Goal: Navigation & Orientation: Find specific page/section

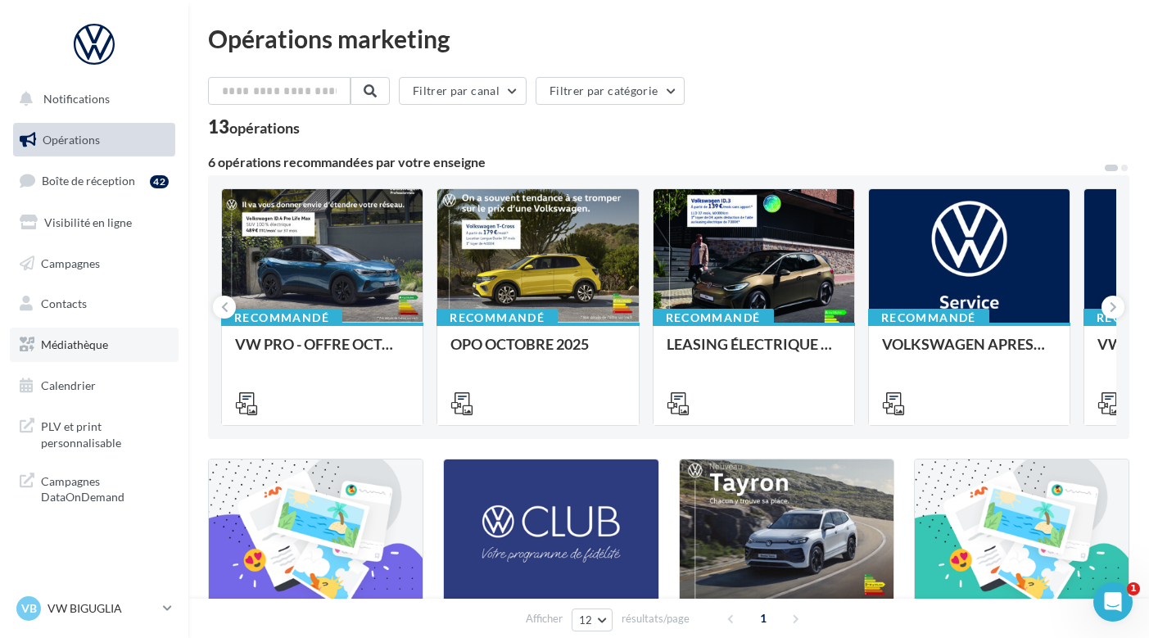
click at [89, 340] on span "Médiathèque" at bounding box center [74, 344] width 67 height 14
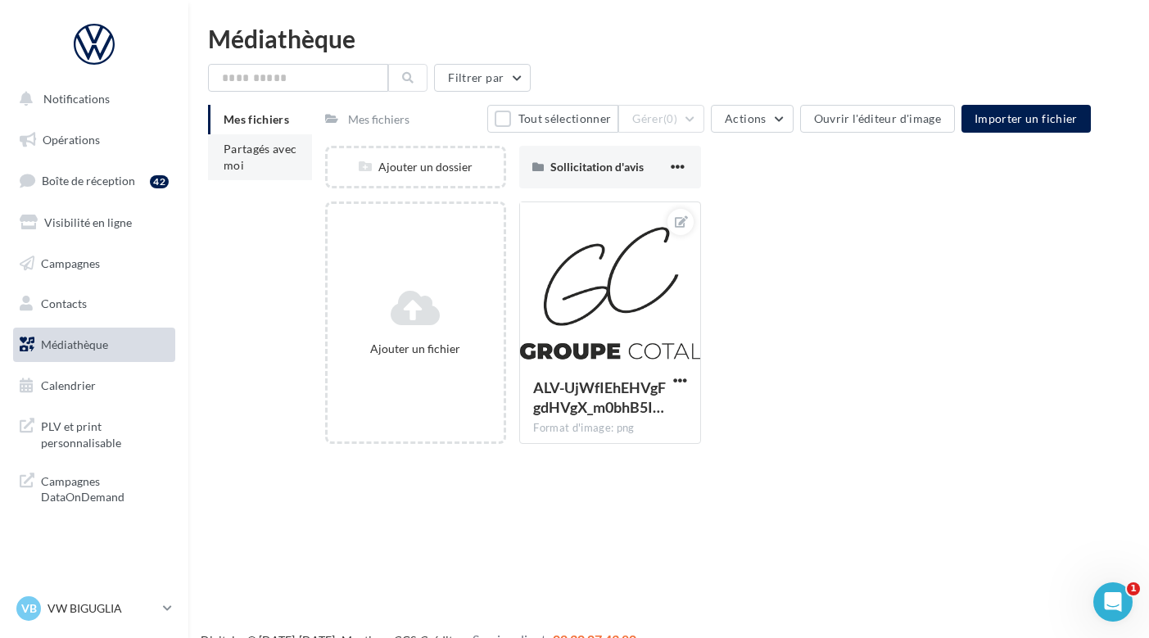
click at [251, 163] on li "Partagés avec moi" at bounding box center [260, 157] width 104 height 46
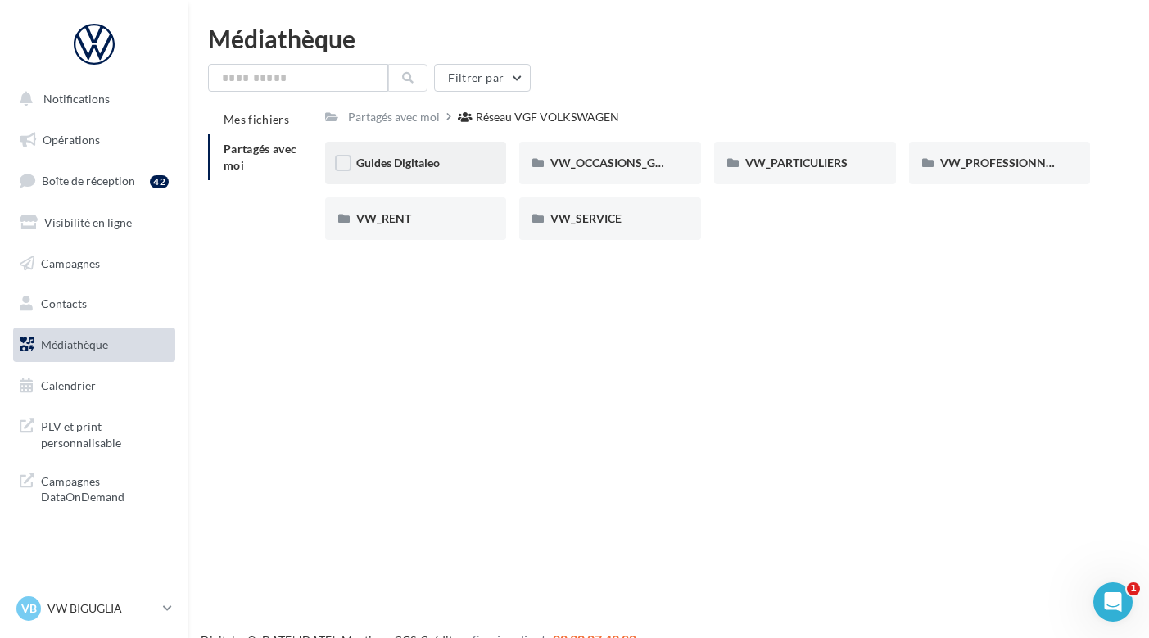
click at [444, 171] on div "Guides Digitaleo" at bounding box center [416, 163] width 120 height 16
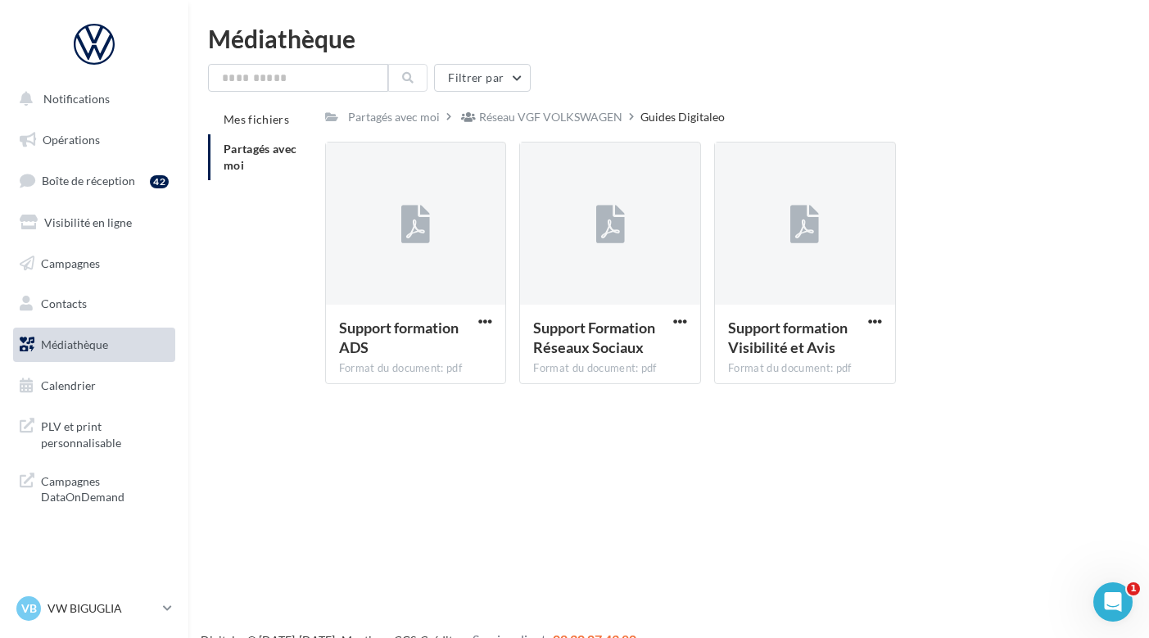
click at [249, 157] on li "Partagés avec moi" at bounding box center [260, 157] width 104 height 46
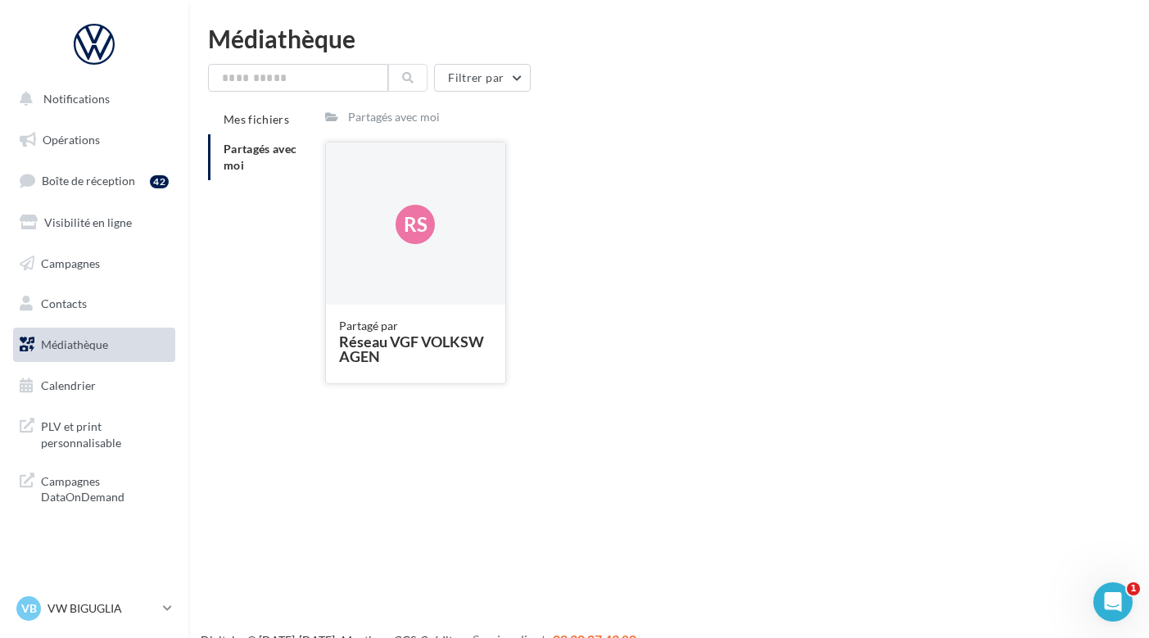
click at [398, 247] on div "Rs" at bounding box center [416, 224] width 180 height 164
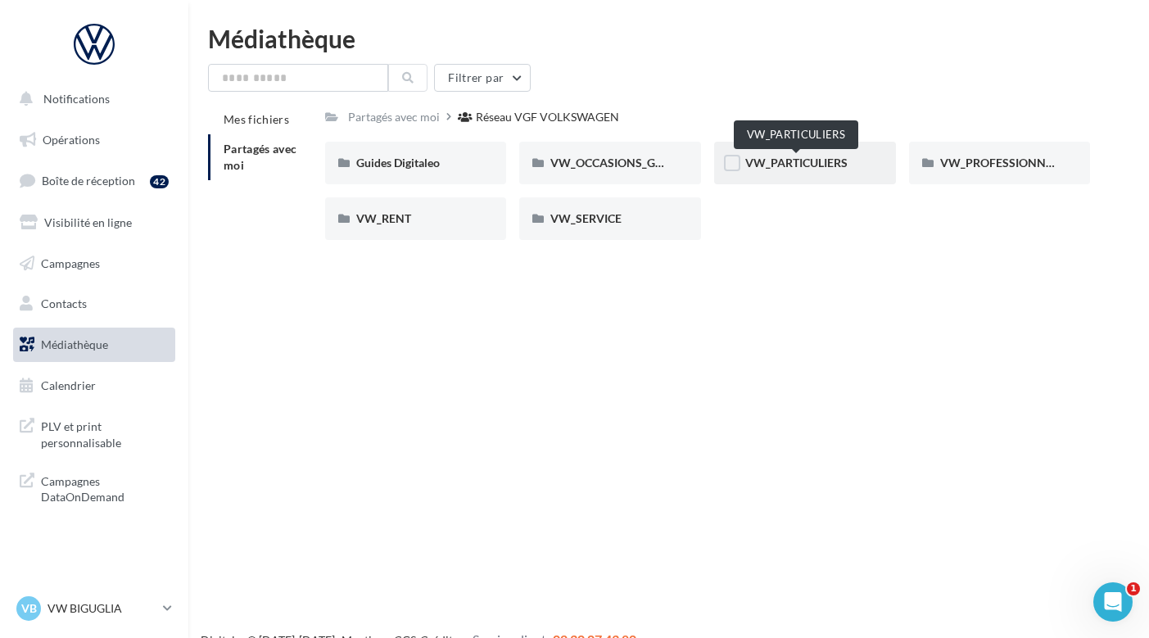
click at [803, 167] on span "VW_PARTICULIERS" at bounding box center [796, 163] width 102 height 14
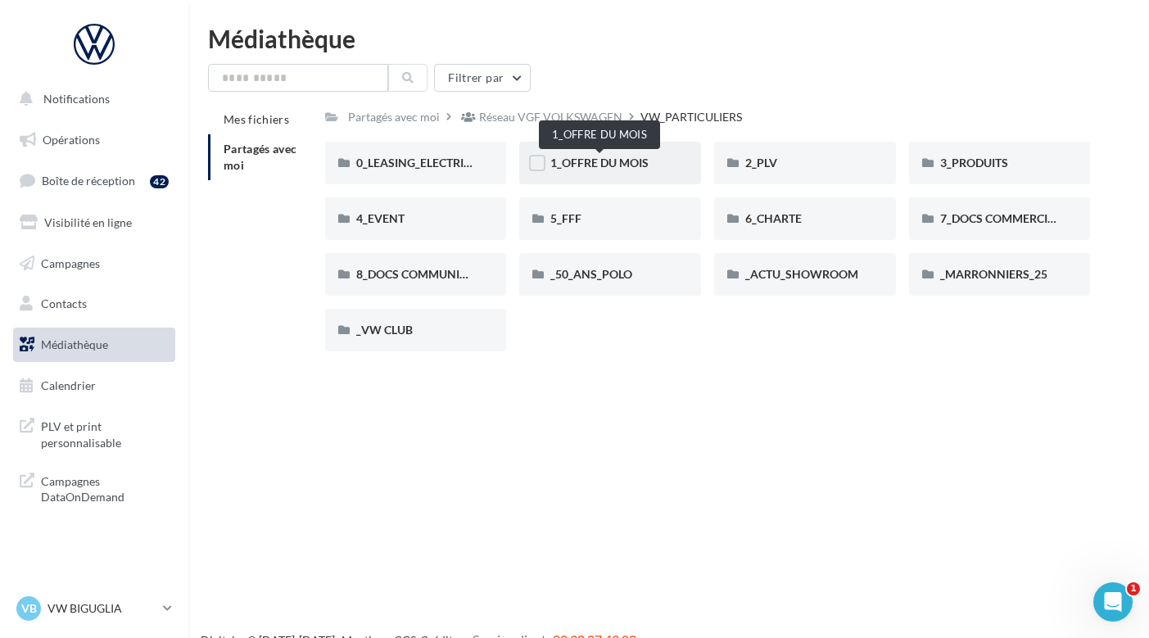
click at [612, 168] on span "1_OFFRE DU MOIS" at bounding box center [599, 163] width 98 height 14
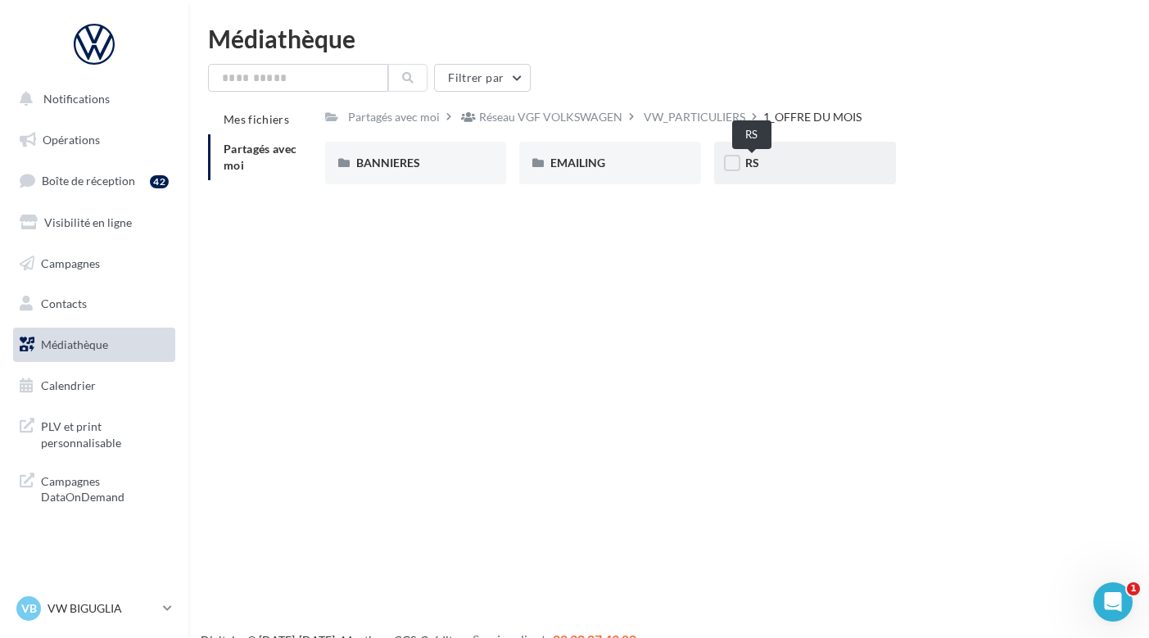
click at [748, 167] on span "RS" at bounding box center [752, 163] width 14 height 14
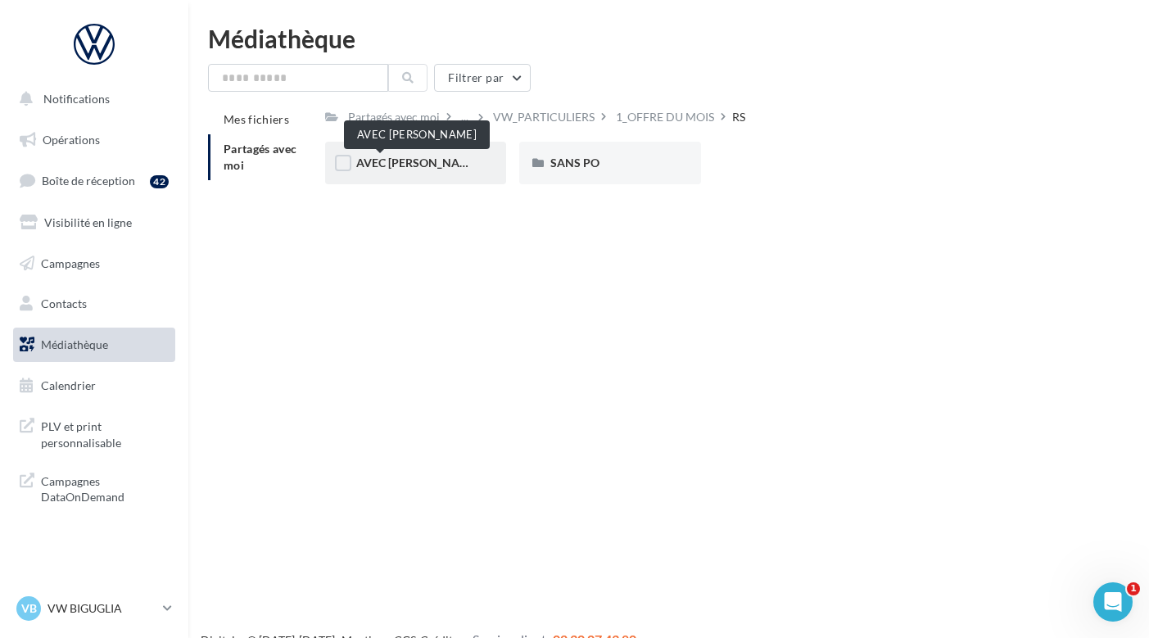
click at [372, 169] on span "AVEC [PERSON_NAME]" at bounding box center [418, 163] width 124 height 14
click at [395, 167] on div "ID.3" at bounding box center [416, 163] width 120 height 16
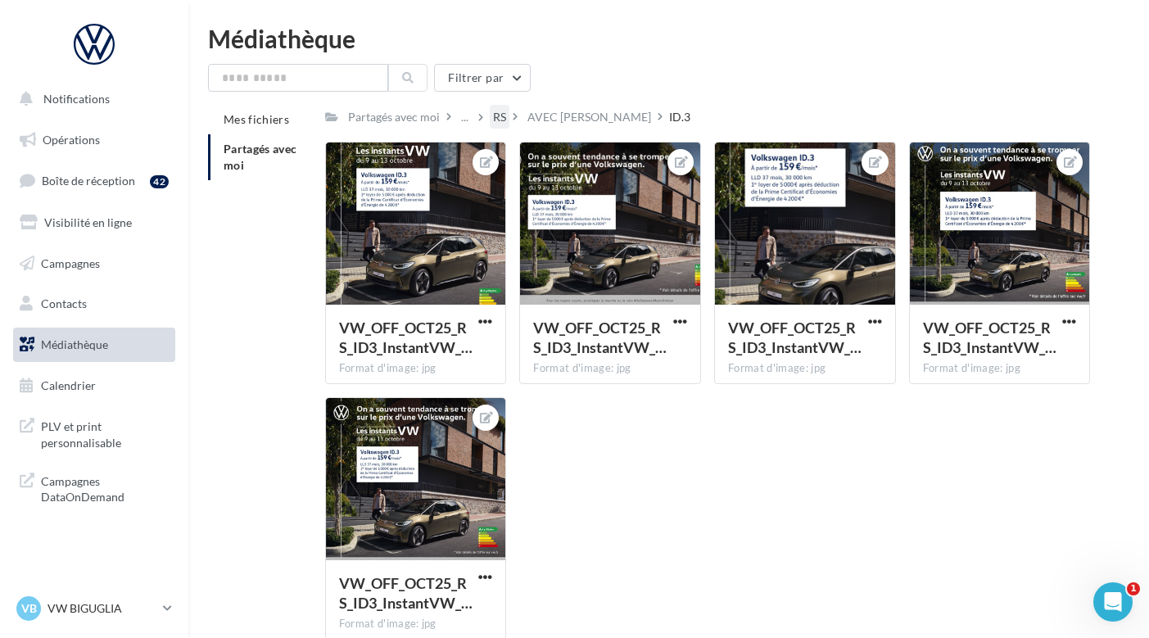
click at [501, 115] on div "RS" at bounding box center [499, 117] width 13 height 16
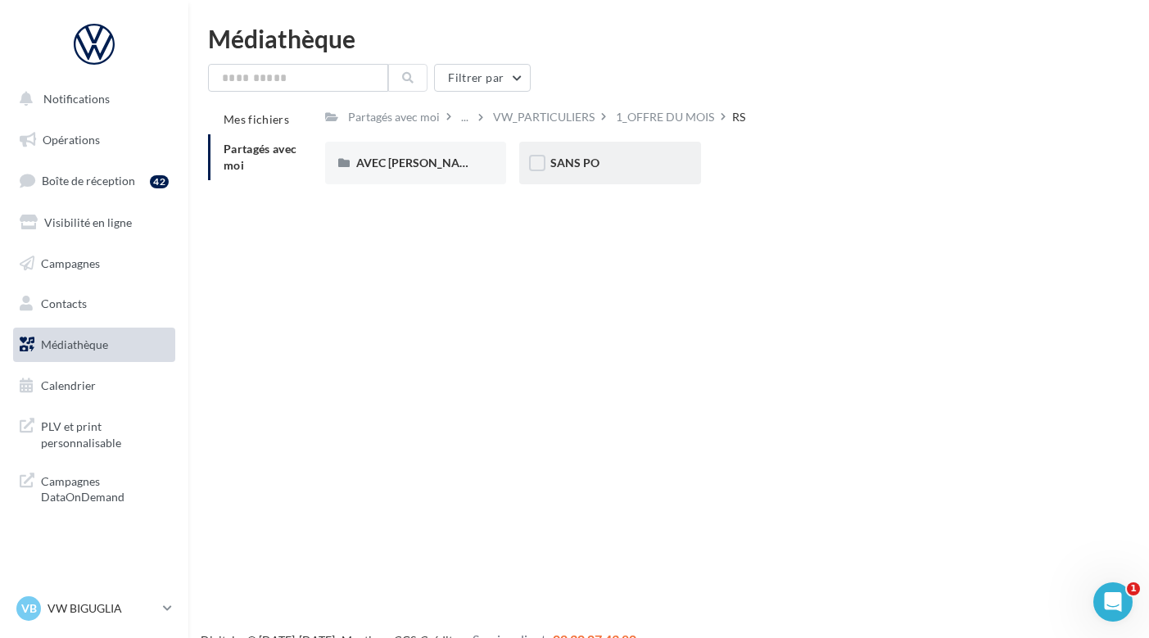
click at [605, 159] on div "SANS PO" at bounding box center [610, 163] width 120 height 16
click at [445, 160] on div "ID.3" at bounding box center [416, 163] width 120 height 16
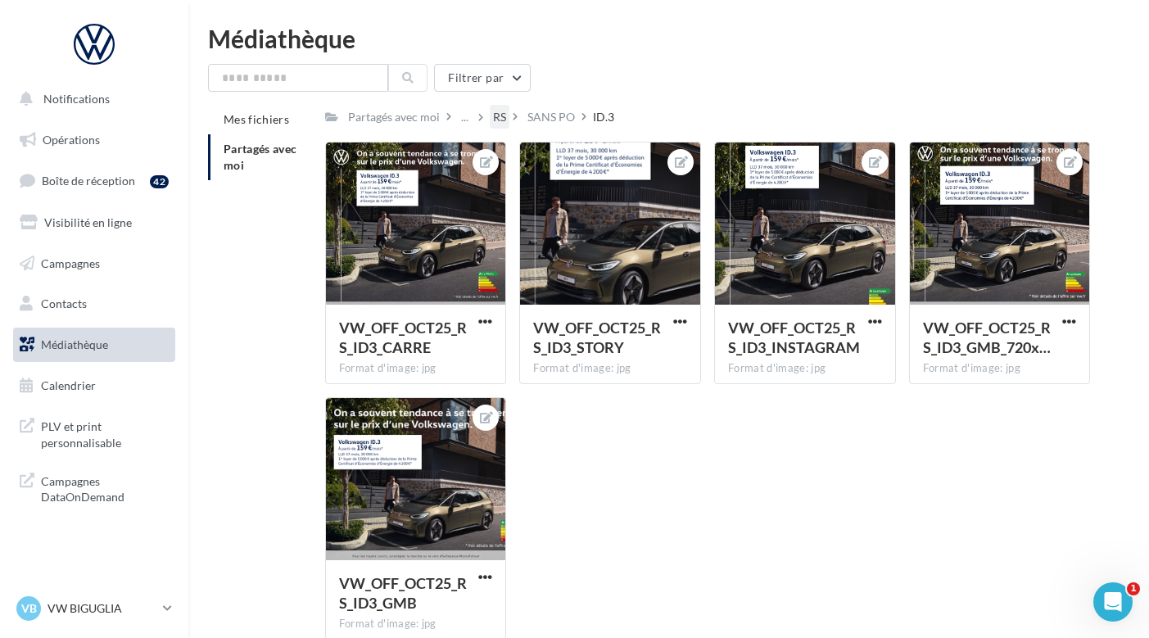
click at [495, 110] on div "RS" at bounding box center [499, 117] width 13 height 16
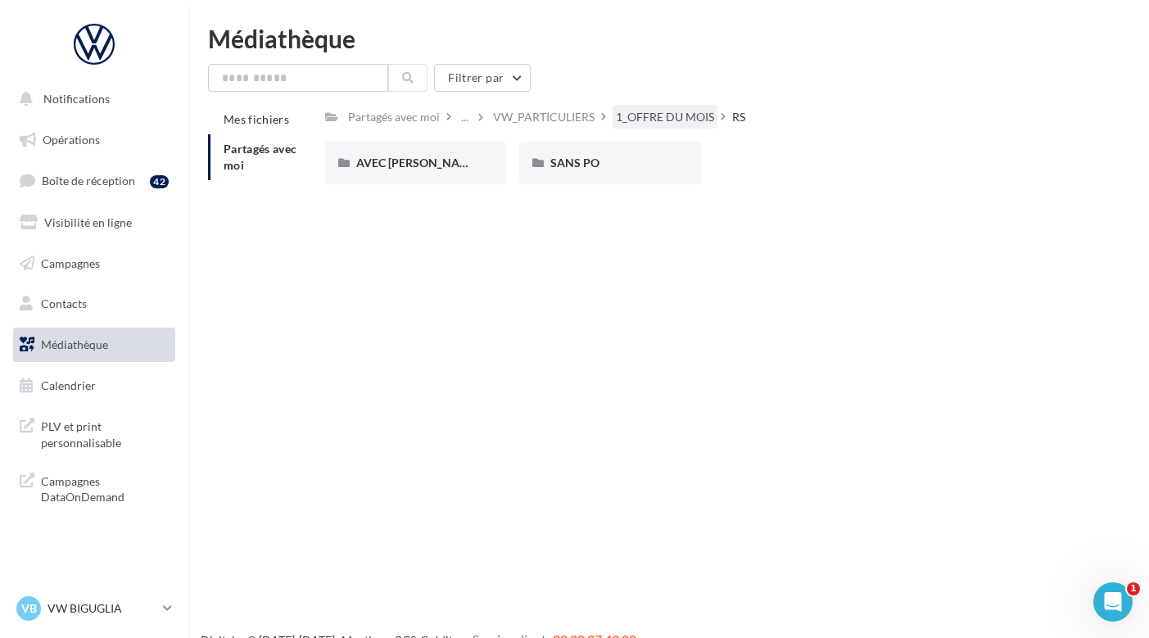
click at [689, 120] on div "1_OFFRE DU MOIS" at bounding box center [665, 117] width 98 height 16
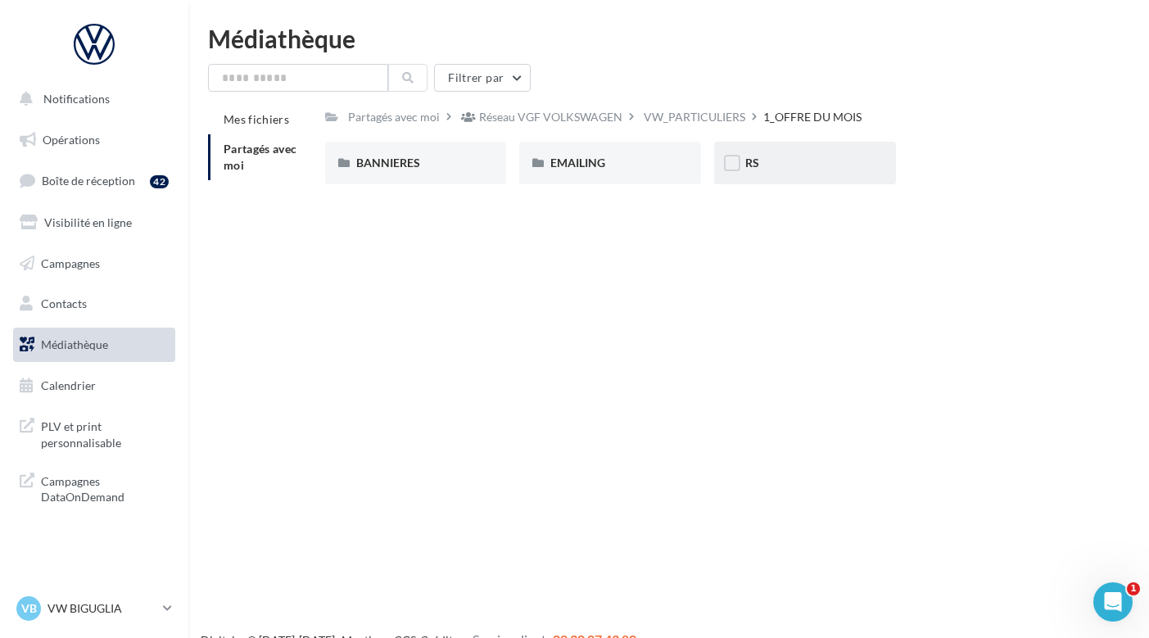
click at [767, 173] on div "RS" at bounding box center [805, 163] width 182 height 43
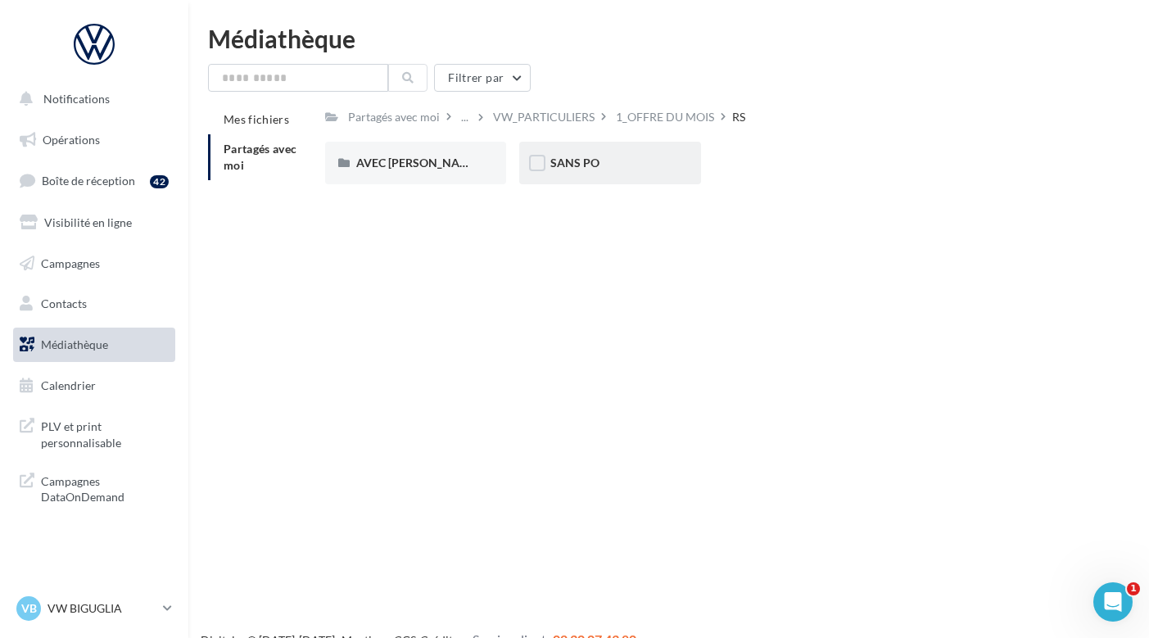
click at [593, 171] on div "SANS PO" at bounding box center [610, 163] width 120 height 16
click at [609, 175] on div "T-CROSS" at bounding box center [610, 163] width 182 height 43
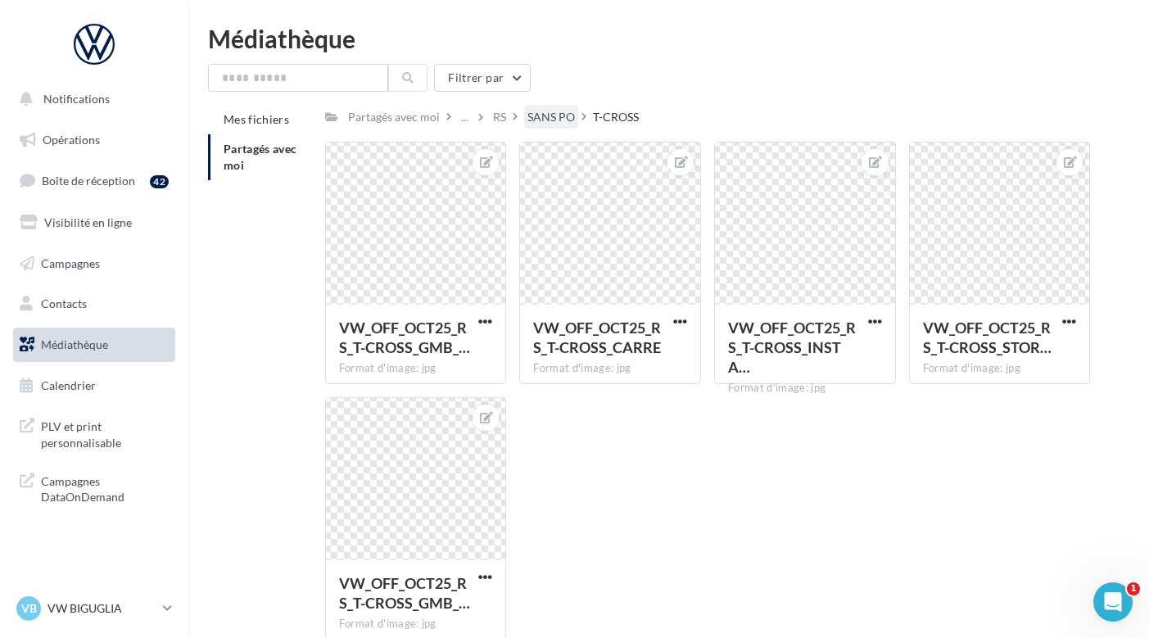
click at [538, 115] on div "SANS PO" at bounding box center [550, 117] width 47 height 16
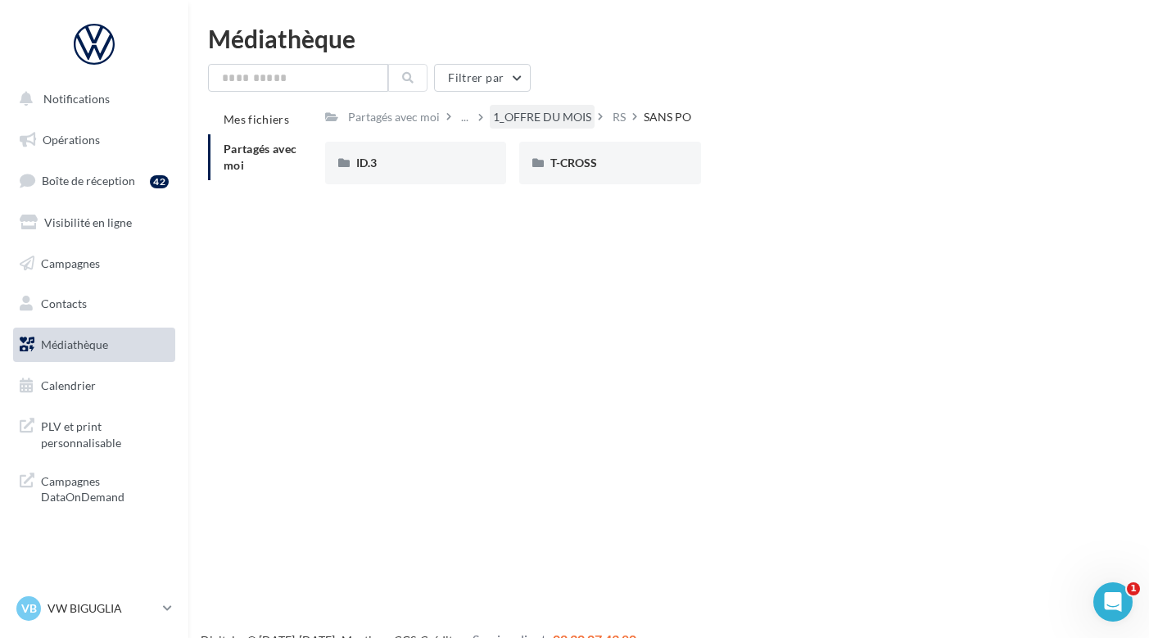
click at [505, 117] on div "1_OFFRE DU MOIS" at bounding box center [542, 117] width 98 height 16
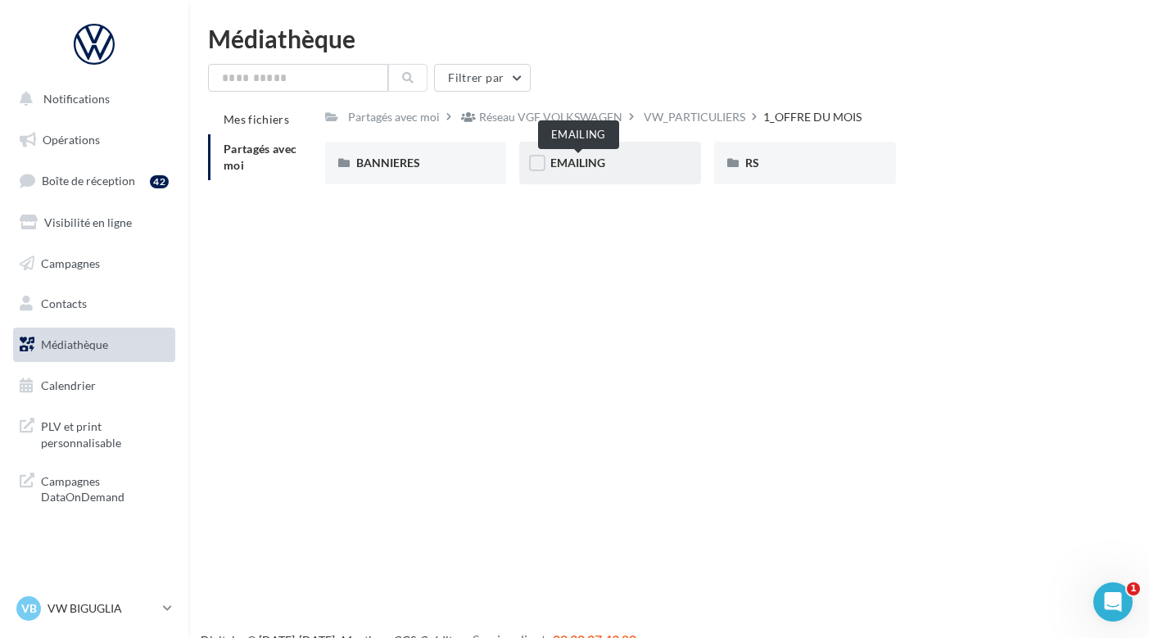
click at [582, 165] on span "EMAILING" at bounding box center [577, 163] width 55 height 14
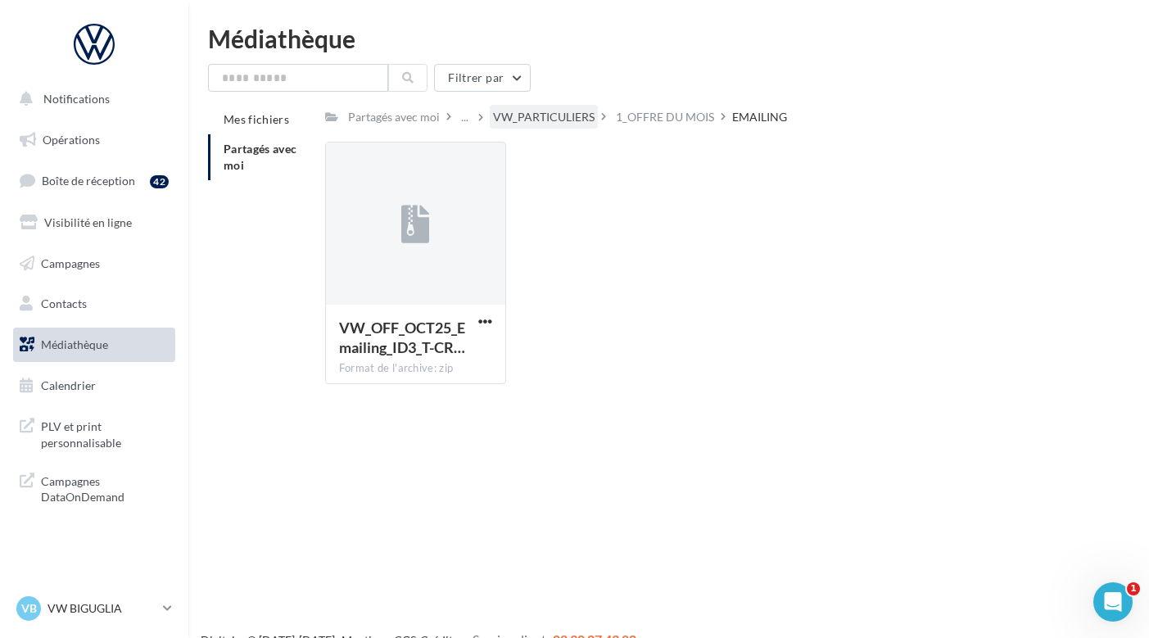
click at [573, 112] on div "VW_PARTICULIERS" at bounding box center [544, 117] width 102 height 16
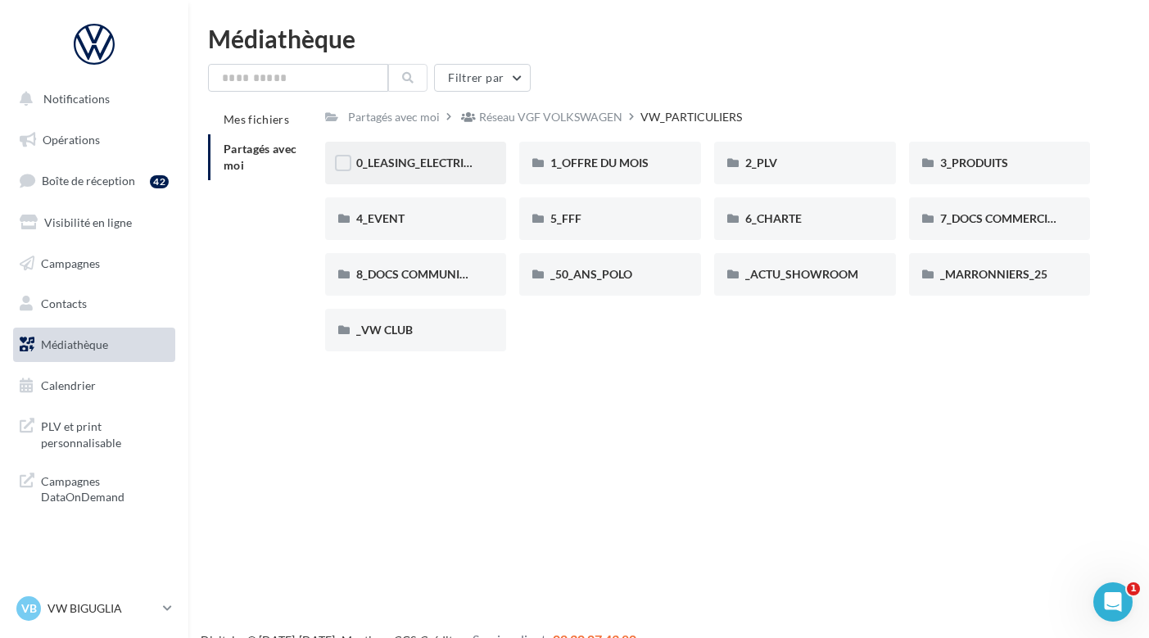
click at [477, 172] on div "0_LEASING_ELECTRIQUE" at bounding box center [416, 163] width 182 height 43
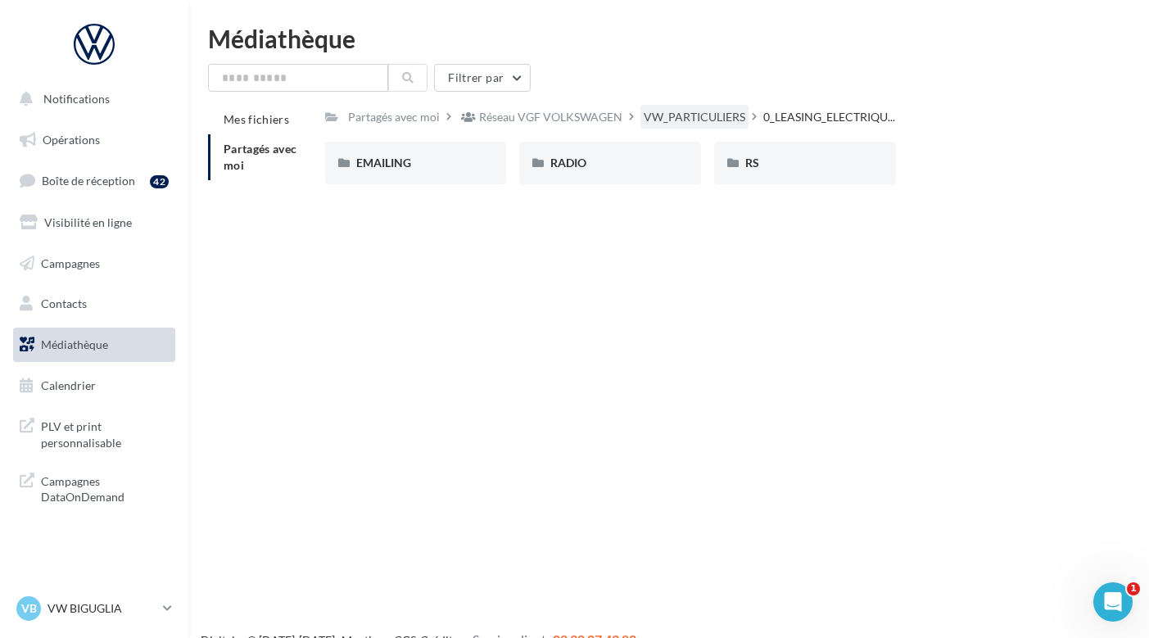
click at [667, 116] on div "VW_PARTICULIERS" at bounding box center [695, 117] width 102 height 16
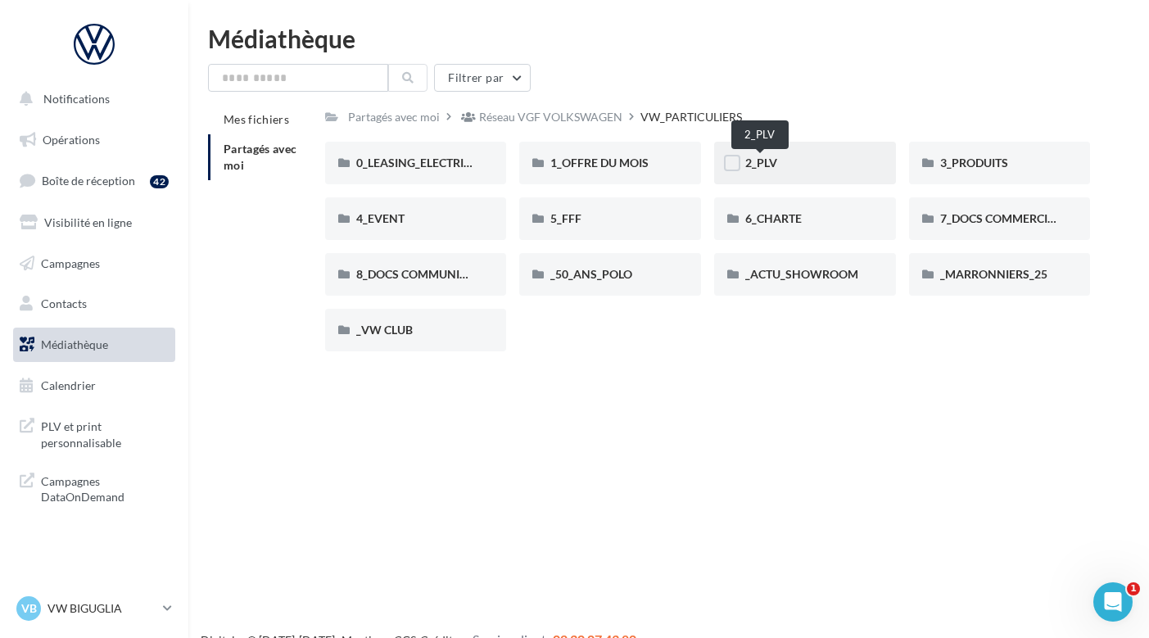
click at [772, 166] on span "2_PLV" at bounding box center [761, 163] width 32 height 14
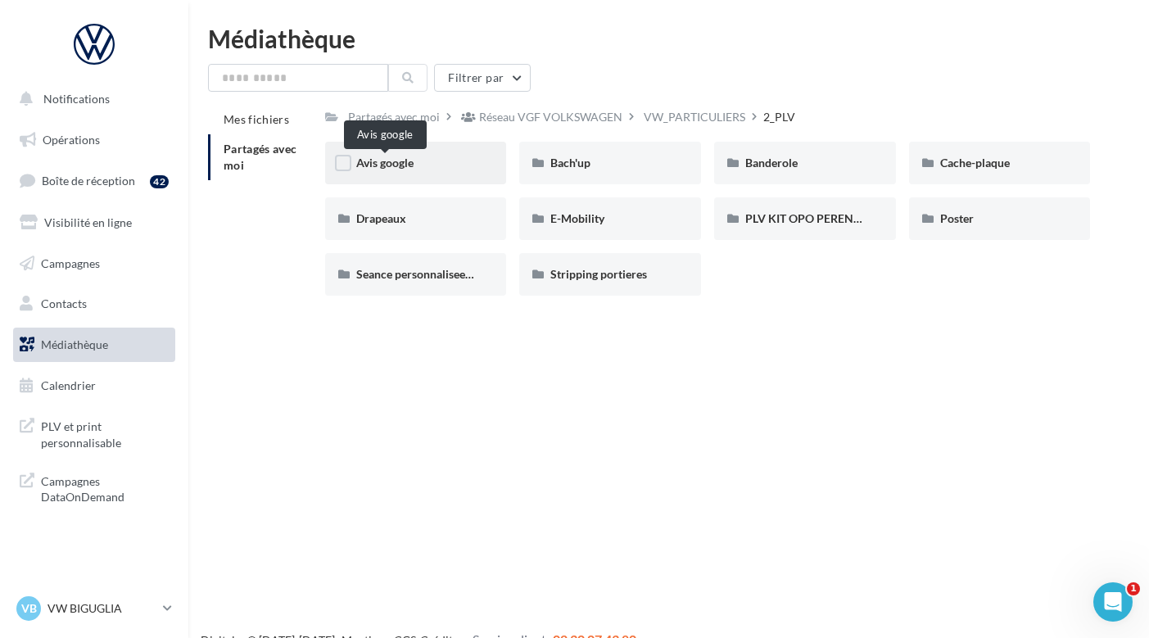
click at [394, 160] on span "Avis google" at bounding box center [384, 163] width 57 height 14
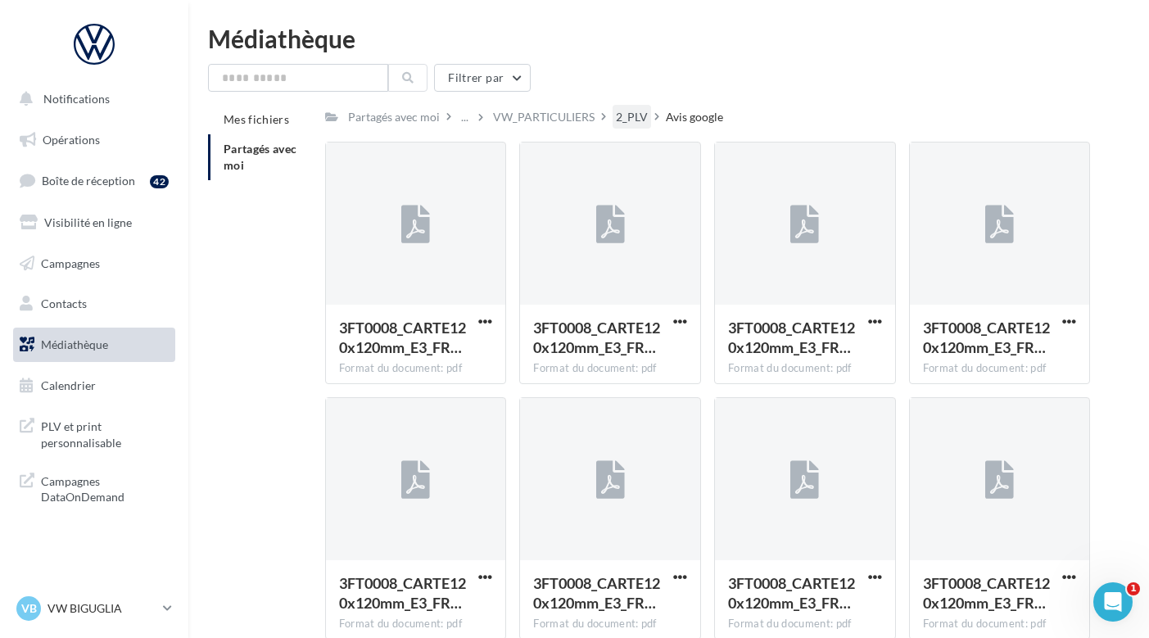
click at [631, 113] on div "2_PLV" at bounding box center [632, 117] width 32 height 16
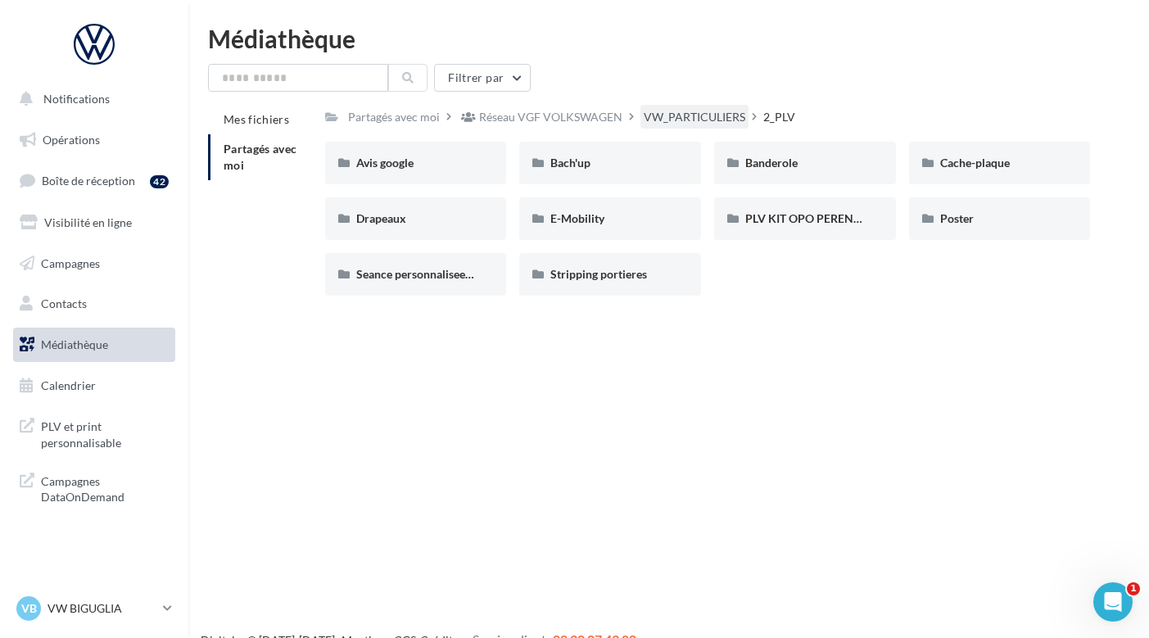
click at [695, 115] on div "VW_PARTICULIERS" at bounding box center [695, 117] width 102 height 16
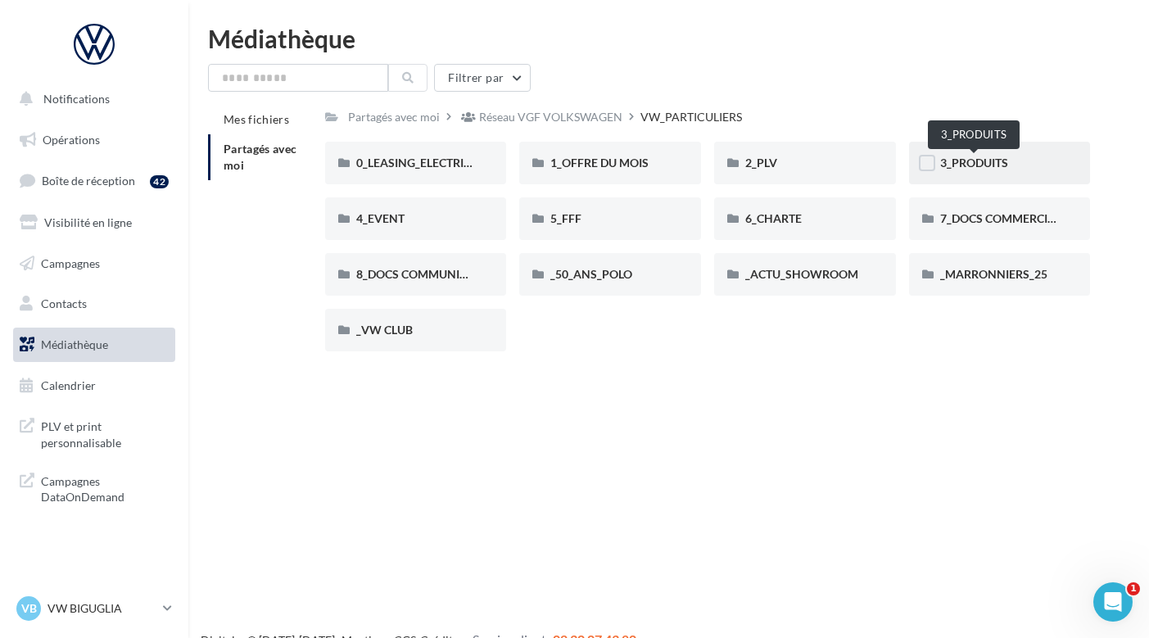
click at [983, 165] on span "3_PRODUITS" at bounding box center [974, 163] width 68 height 14
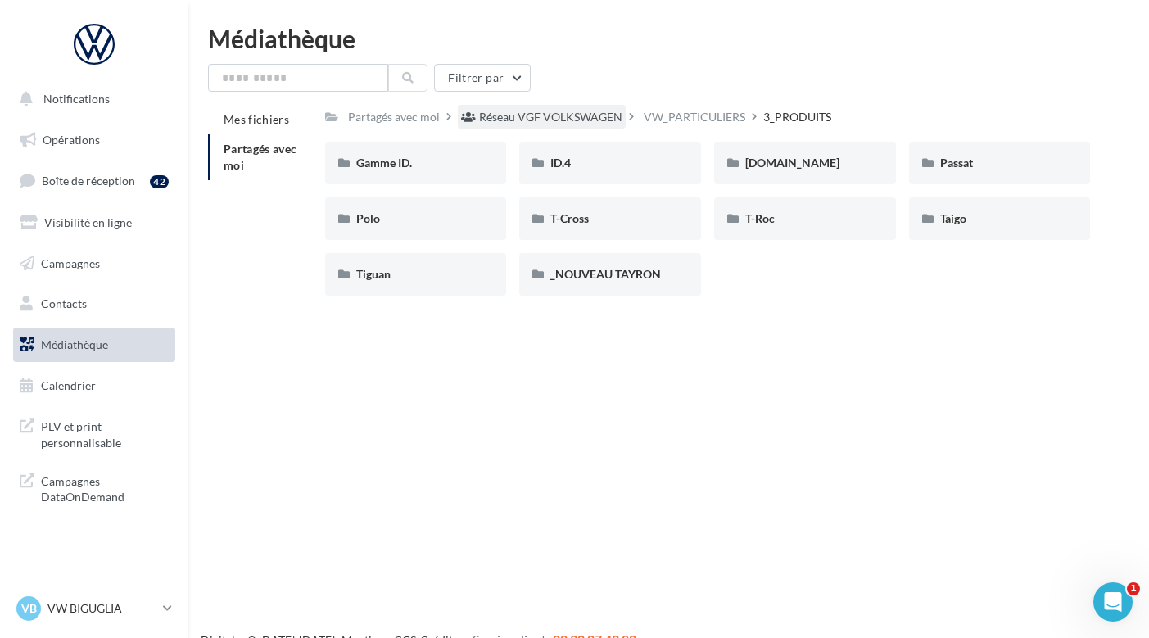
click at [571, 106] on div "Réseau VGF VOLKSWAGEN" at bounding box center [542, 117] width 168 height 24
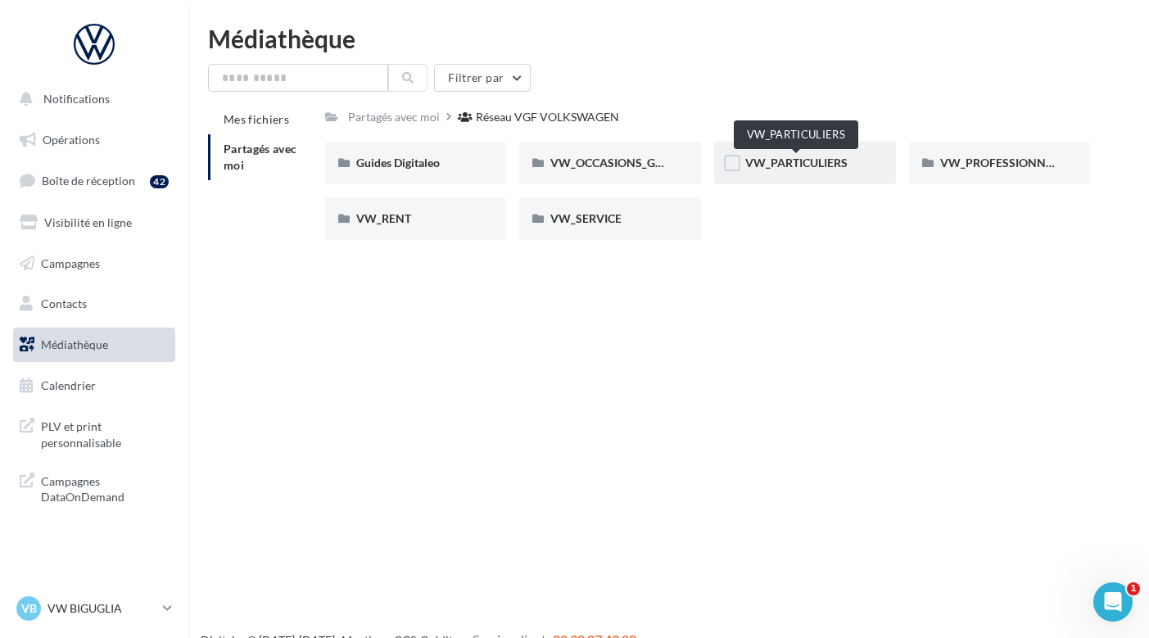
click at [776, 163] on span "VW_PARTICULIERS" at bounding box center [796, 163] width 102 height 14
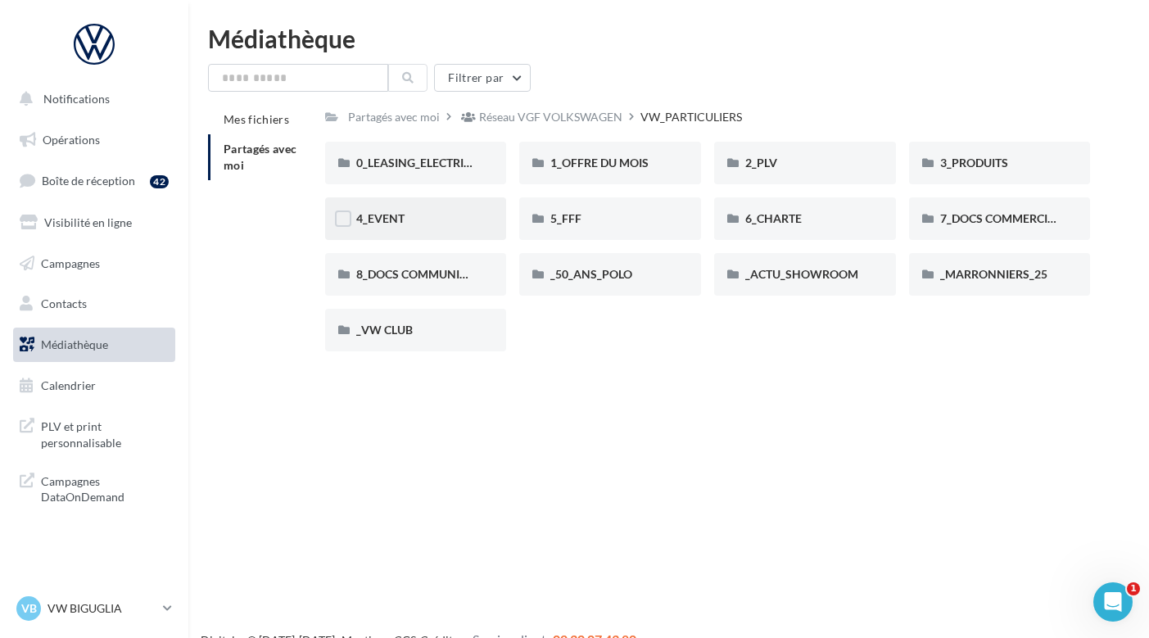
click at [421, 228] on div "4_EVENT" at bounding box center [416, 218] width 182 height 43
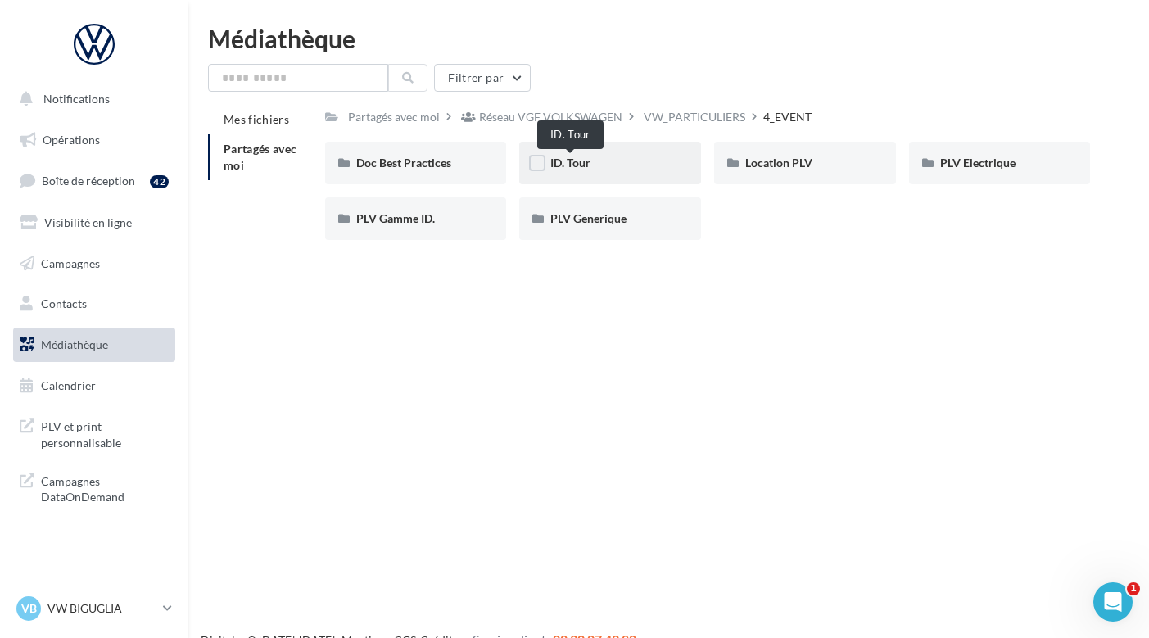
click at [565, 161] on span "ID. Tour" at bounding box center [570, 163] width 40 height 14
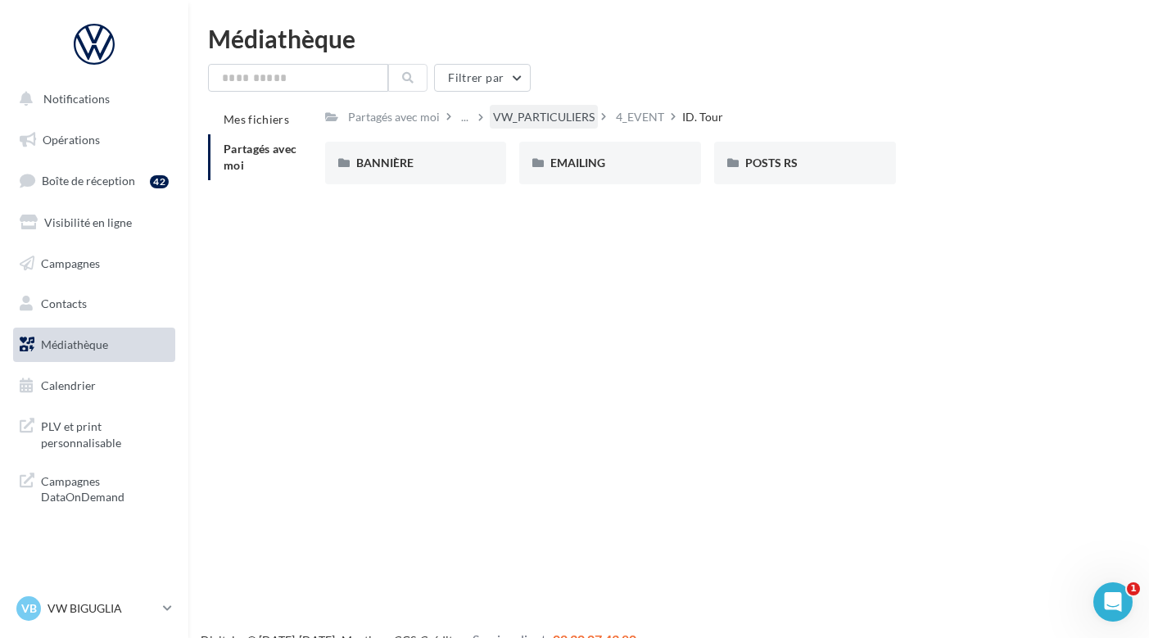
click at [556, 118] on div "VW_PARTICULIERS" at bounding box center [544, 117] width 102 height 16
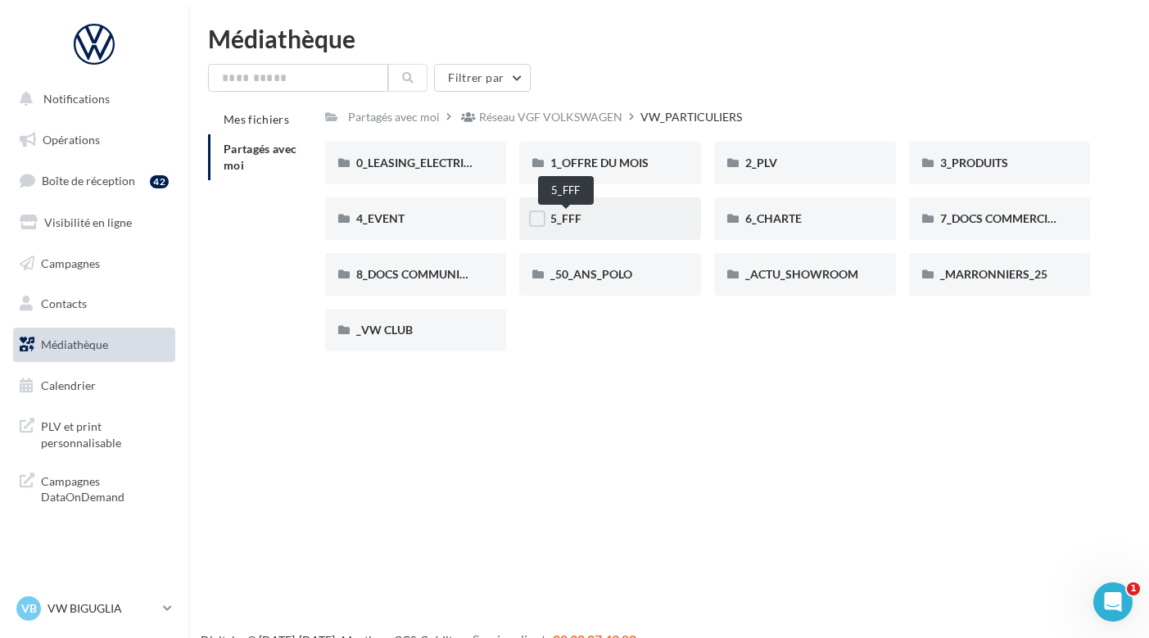
click at [566, 215] on span "5_FFF" at bounding box center [565, 218] width 31 height 14
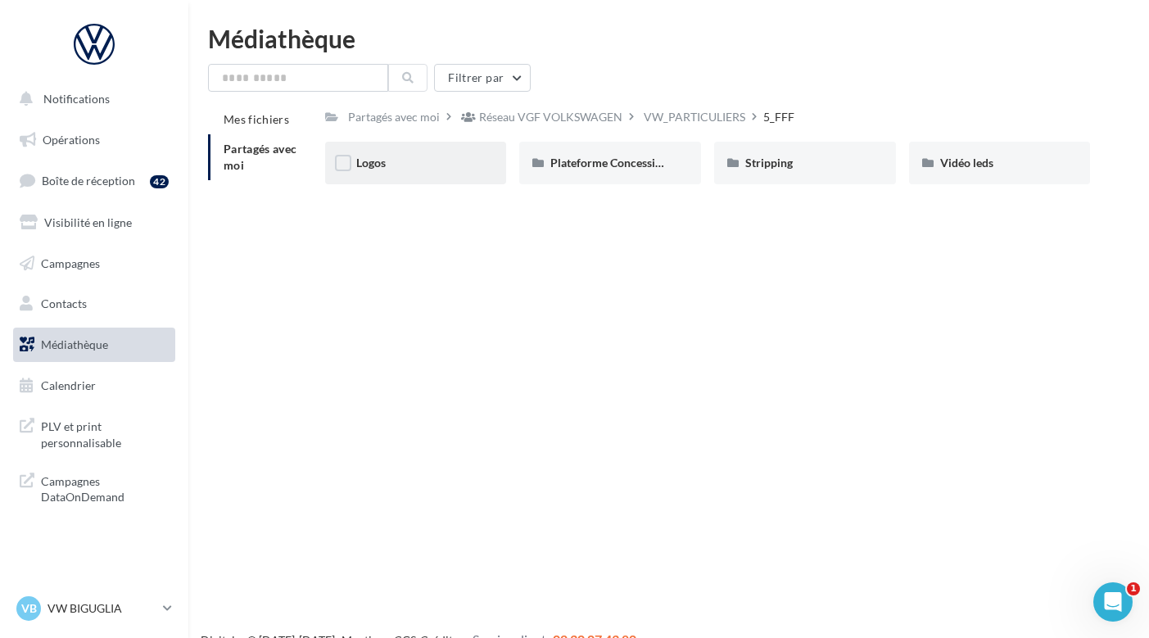
click at [425, 168] on div "Logos" at bounding box center [416, 163] width 120 height 16
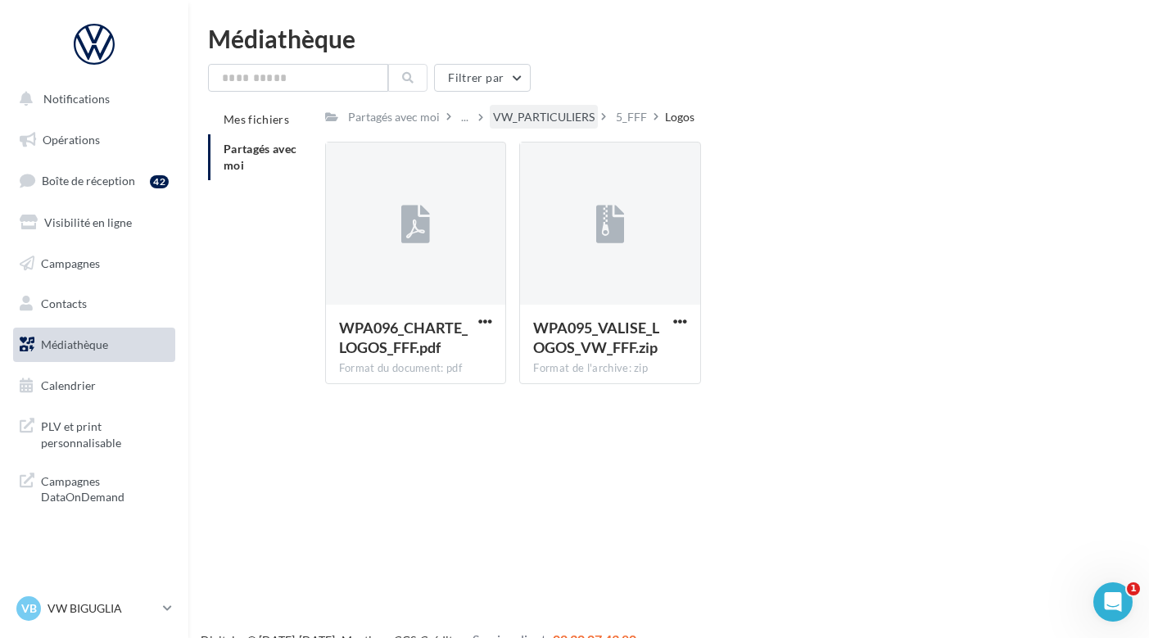
click at [527, 115] on div "VW_PARTICULIERS" at bounding box center [544, 117] width 102 height 16
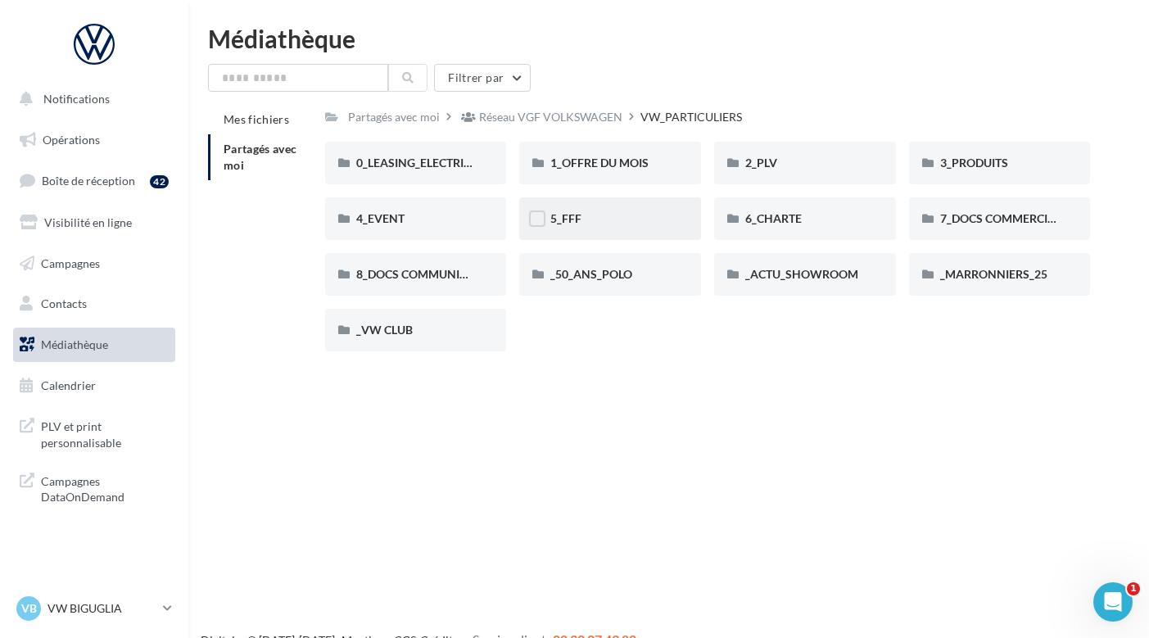
click at [560, 223] on span "5_FFF" at bounding box center [565, 218] width 31 height 14
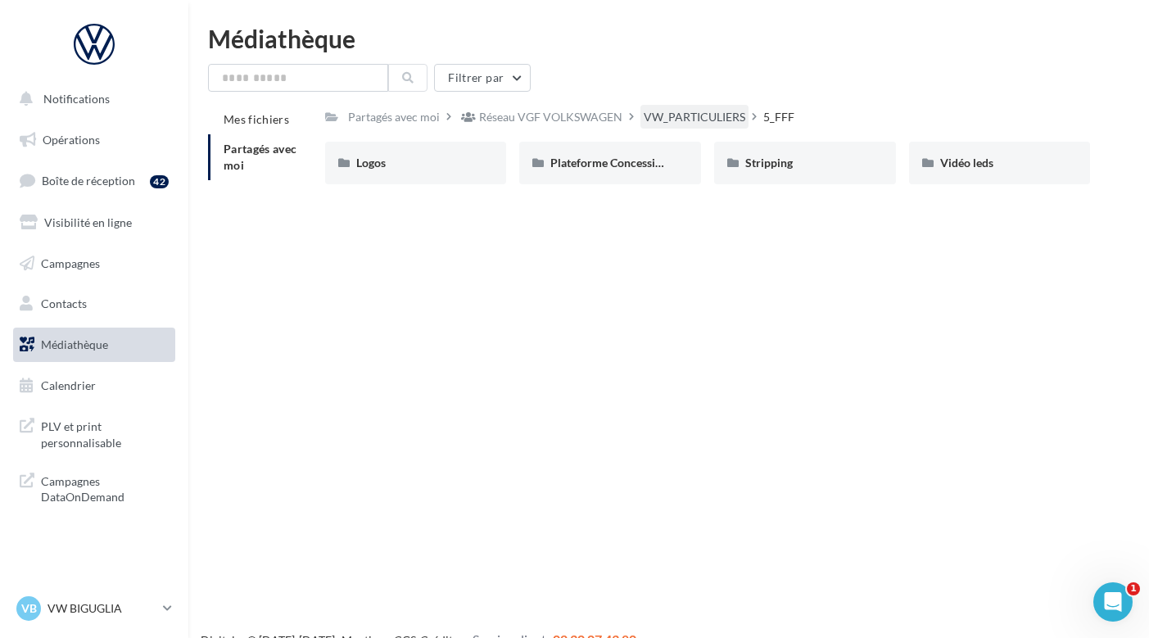
click at [698, 124] on div "VW_PARTICULIERS" at bounding box center [695, 117] width 102 height 16
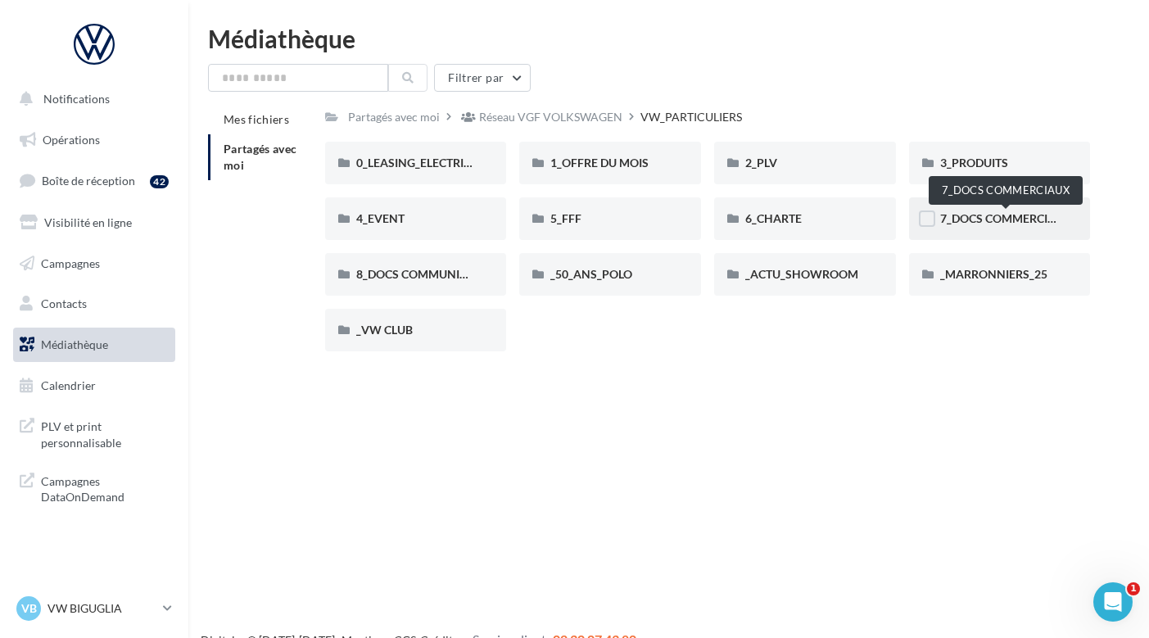
click at [975, 218] on span "7_DOCS COMMERCIAUX" at bounding box center [1006, 218] width 132 height 14
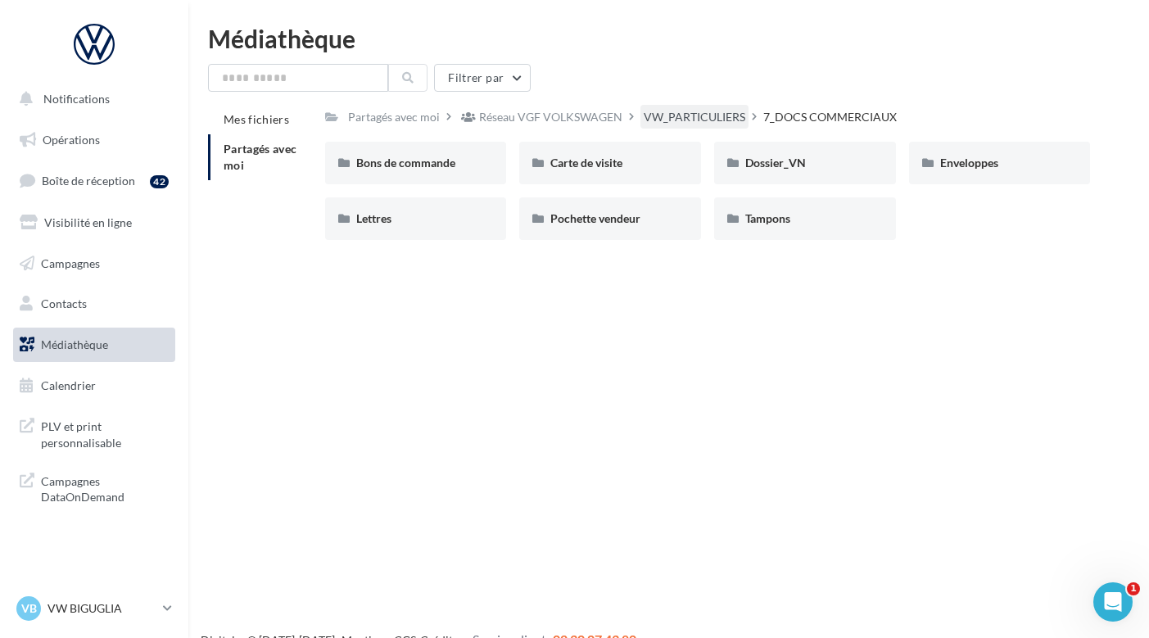
click at [687, 119] on div "VW_PARTICULIERS" at bounding box center [695, 117] width 102 height 16
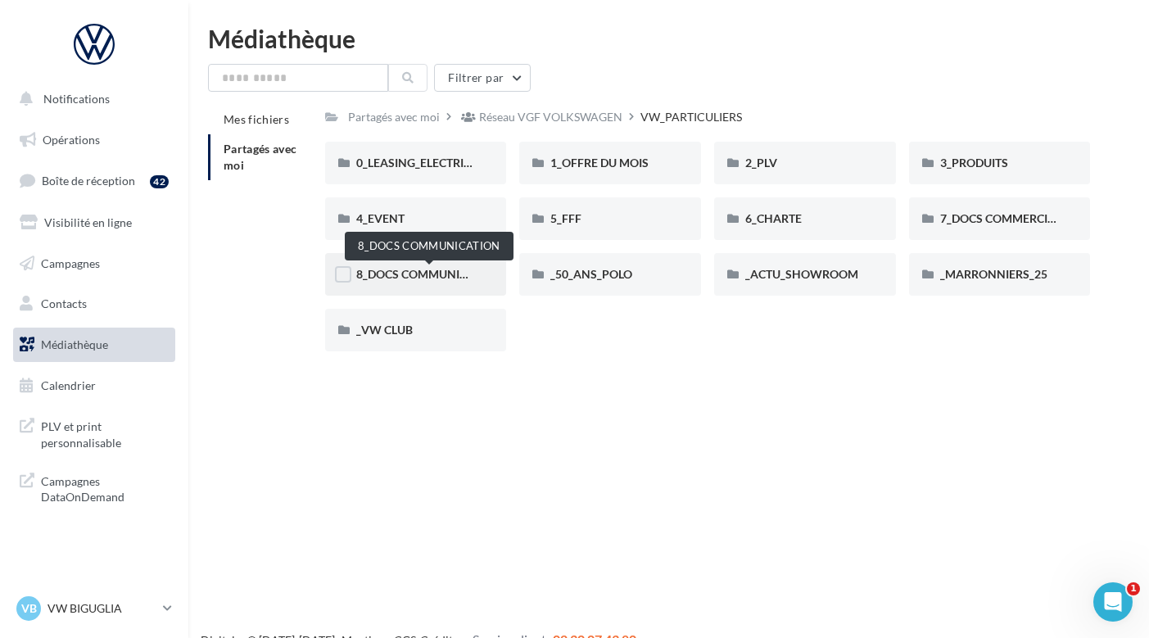
click at [387, 273] on span "8_DOCS COMMUNICATION" at bounding box center [429, 274] width 146 height 14
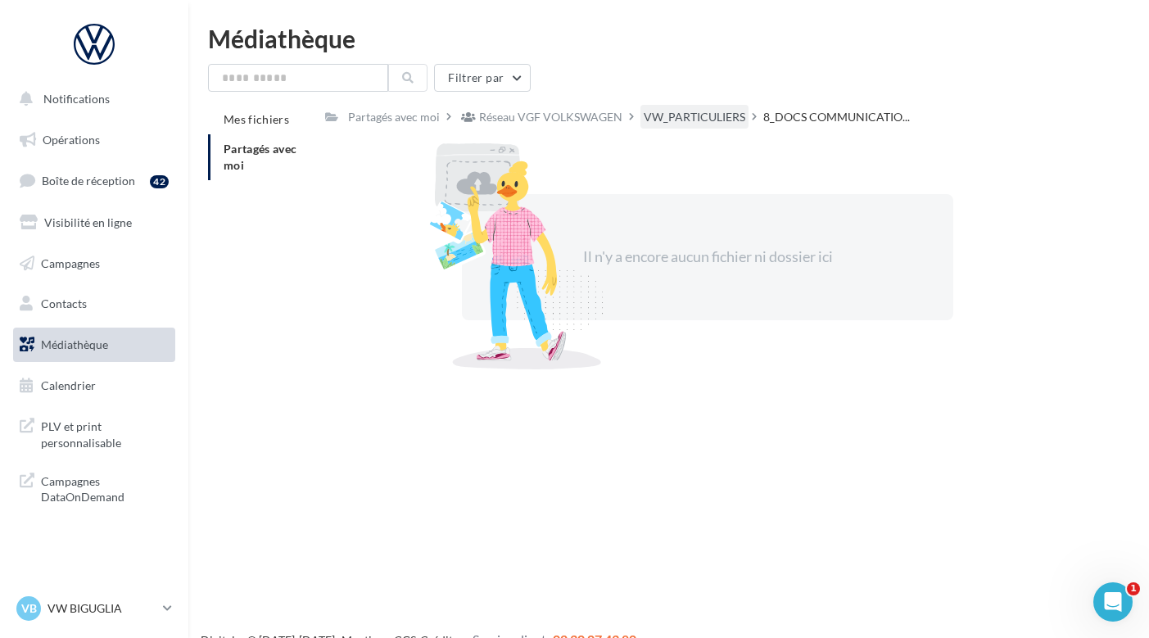
click at [707, 115] on div "VW_PARTICULIERS" at bounding box center [695, 117] width 102 height 16
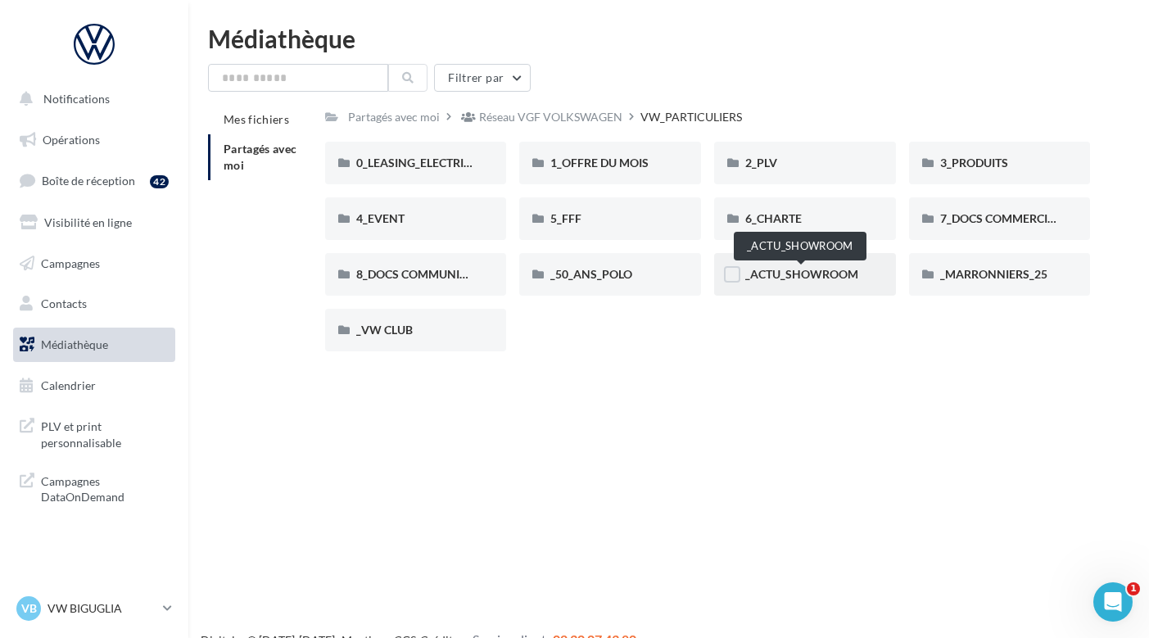
click at [773, 281] on span "_ACTU_SHOWROOM" at bounding box center [801, 274] width 113 height 14
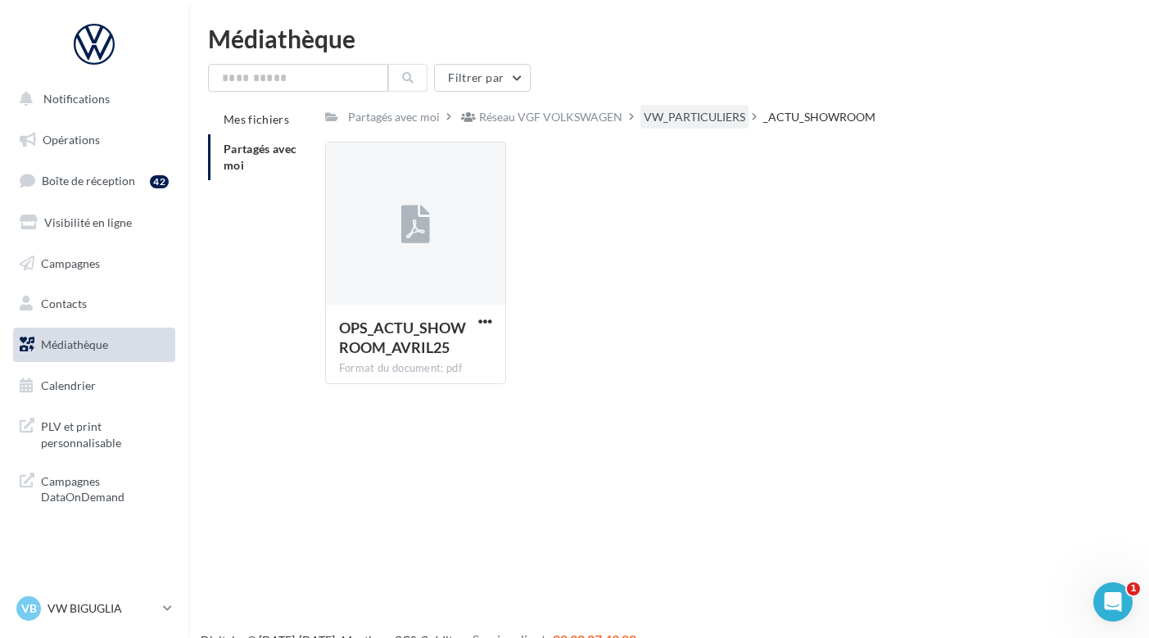
click at [671, 107] on div "VW_PARTICULIERS" at bounding box center [694, 117] width 108 height 24
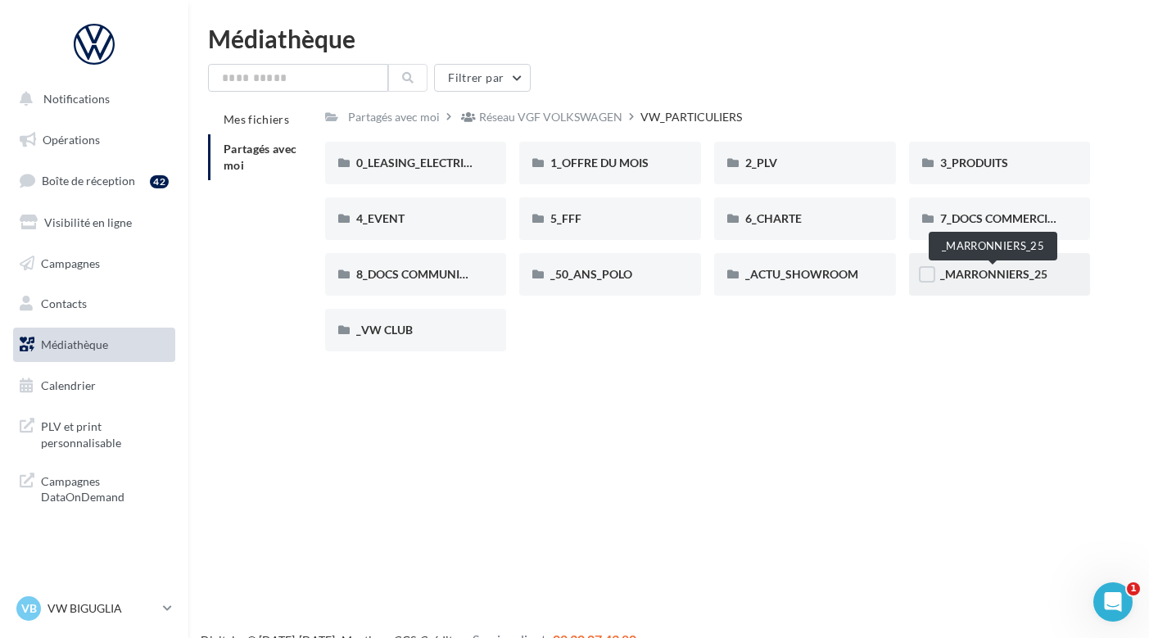
click at [995, 278] on span "_MARRONNIERS_25" at bounding box center [993, 274] width 107 height 14
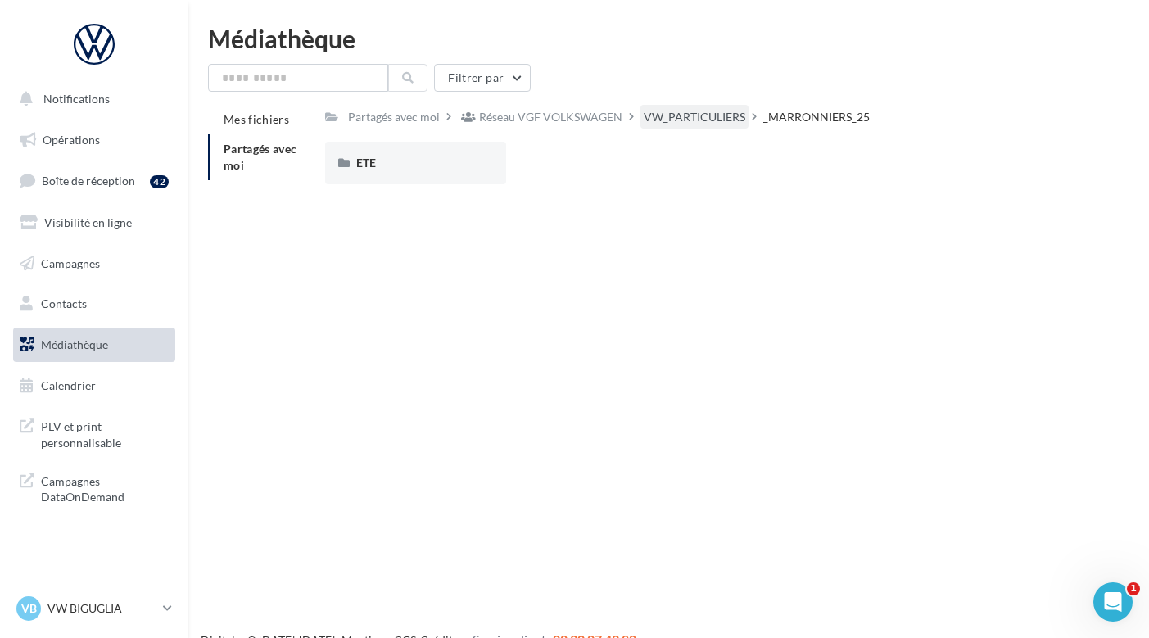
click at [704, 121] on div "VW_PARTICULIERS" at bounding box center [695, 117] width 102 height 16
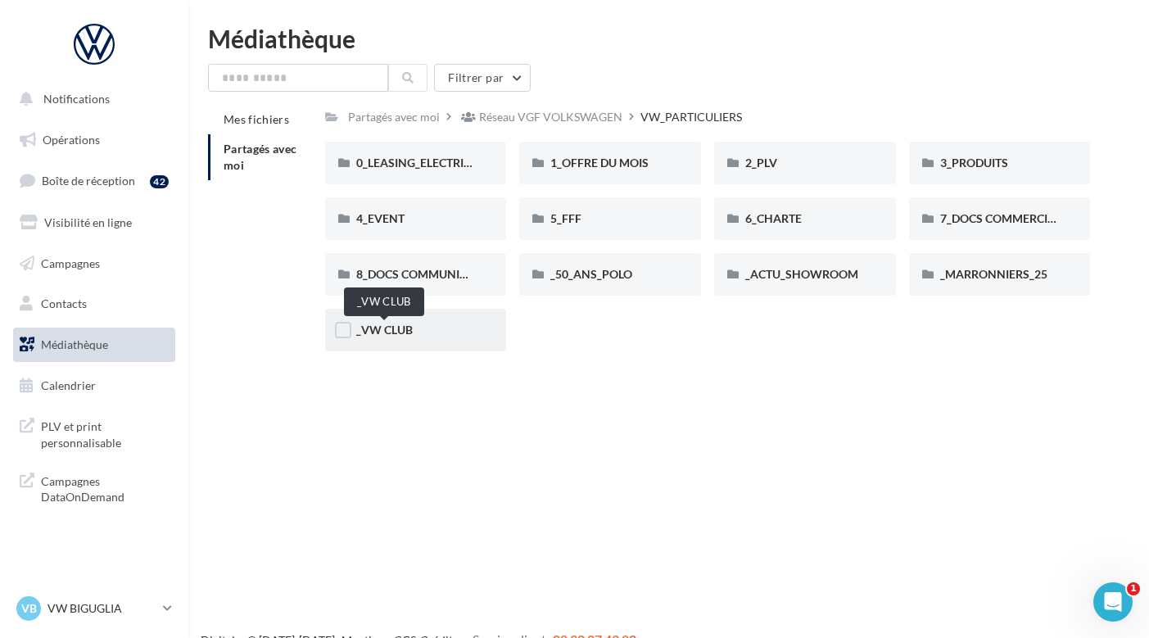
click at [382, 326] on span "_VW CLUB" at bounding box center [384, 330] width 56 height 14
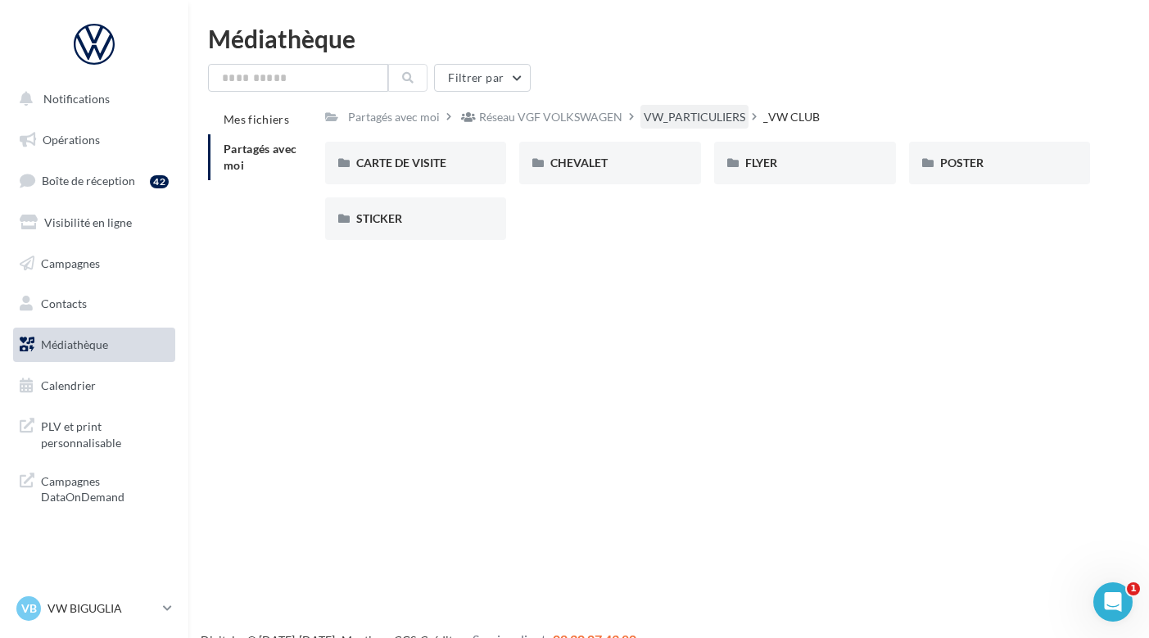
click at [685, 120] on div "VW_PARTICULIERS" at bounding box center [695, 117] width 102 height 16
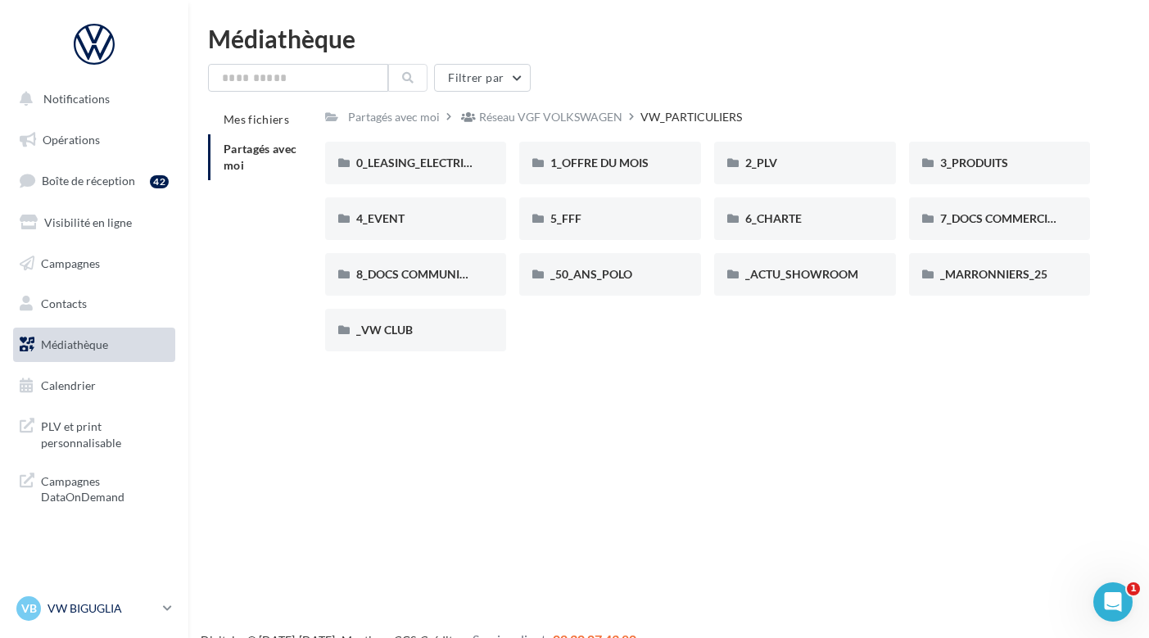
click at [157, 607] on link "VB VW BIGUGLIA vw-big-cas" at bounding box center [94, 608] width 162 height 31
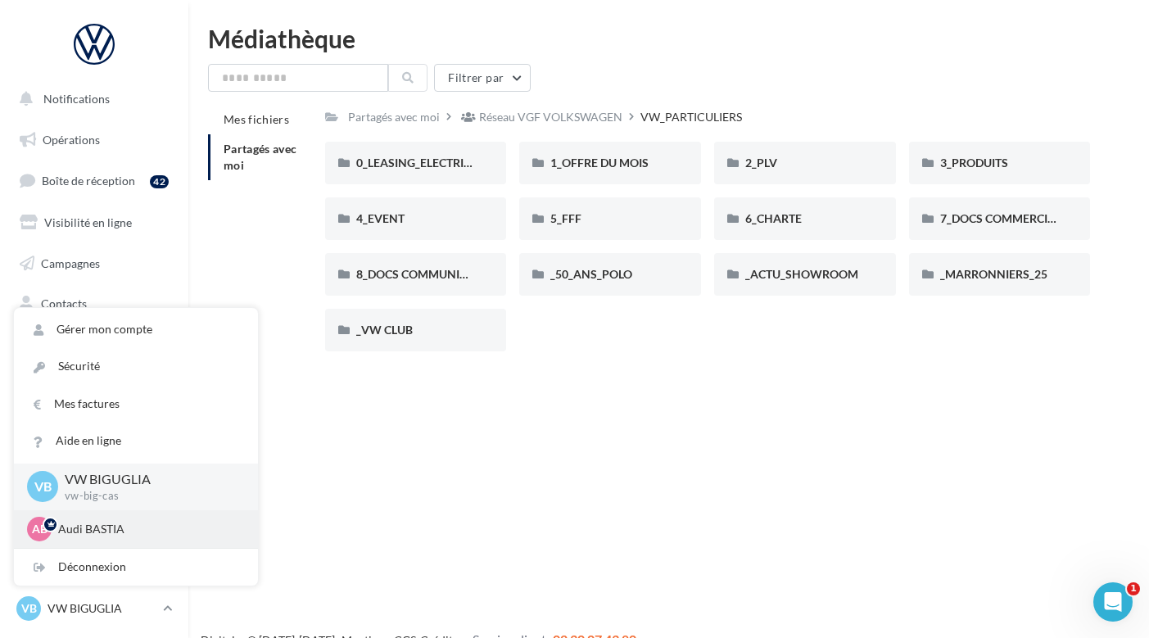
click at [136, 527] on p "Audi BASTIA" at bounding box center [148, 529] width 180 height 16
